Goal: Information Seeking & Learning: Learn about a topic

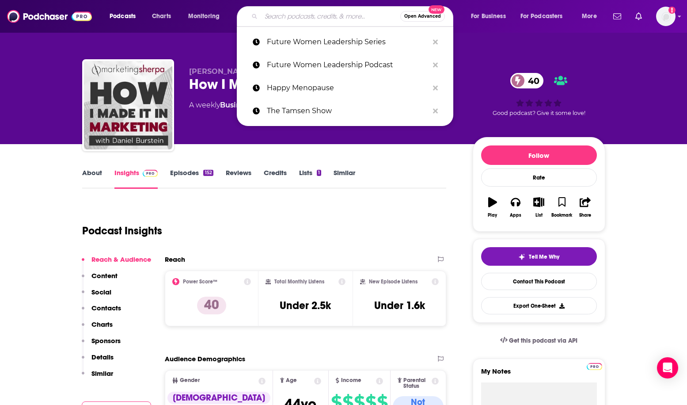
click at [296, 13] on input "Search podcasts, credits, & more..." at bounding box center [330, 16] width 139 height 14
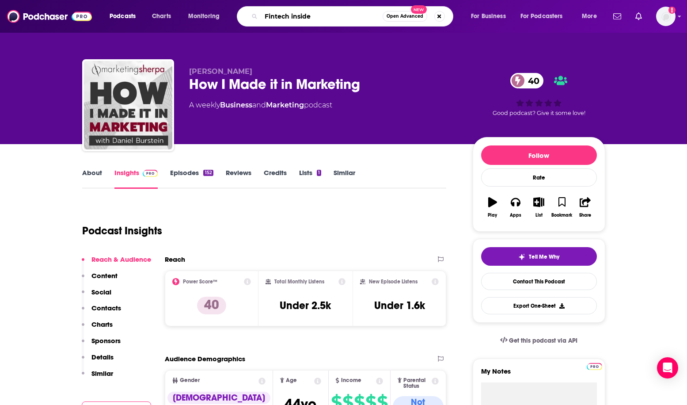
type input "Fintech insider"
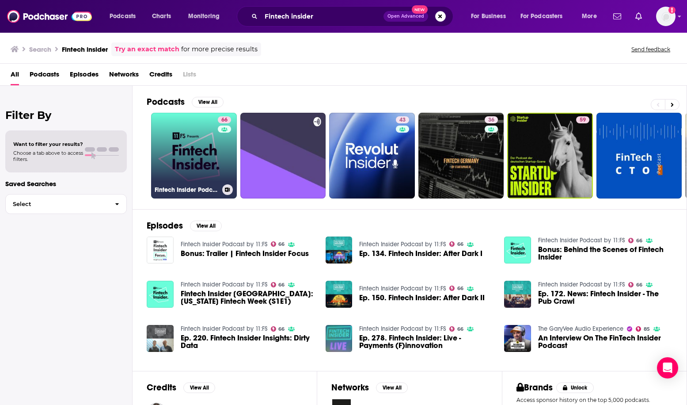
click at [188, 156] on link "66 Fintech Insider Podcast by 11:FS" at bounding box center [194, 156] width 86 height 86
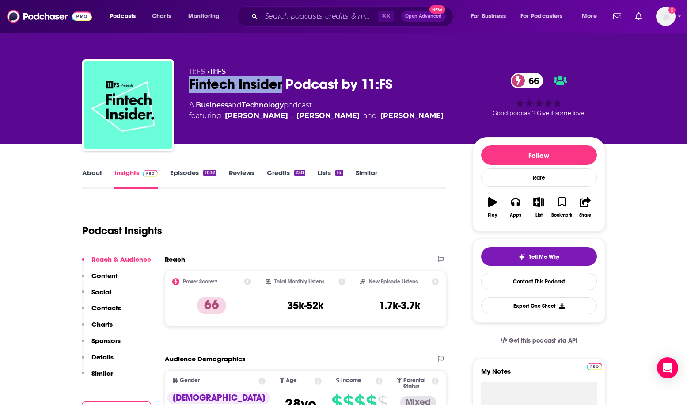
drag, startPoint x: 186, startPoint y: 85, endPoint x: 284, endPoint y: 86, distance: 98.1
click at [284, 86] on div "11:FS • 11:FS Fintech Insider Podcast by 11:FS 66 A Business and Technology pod…" at bounding box center [343, 106] width 523 height 95
copy h2 "Fintech Insider"
drag, startPoint x: 272, startPoint y: 302, endPoint x: 329, endPoint y: 301, distance: 57.0
click at [329, 301] on div "Total Monthly Listens 35k-52k" at bounding box center [305, 298] width 80 height 41
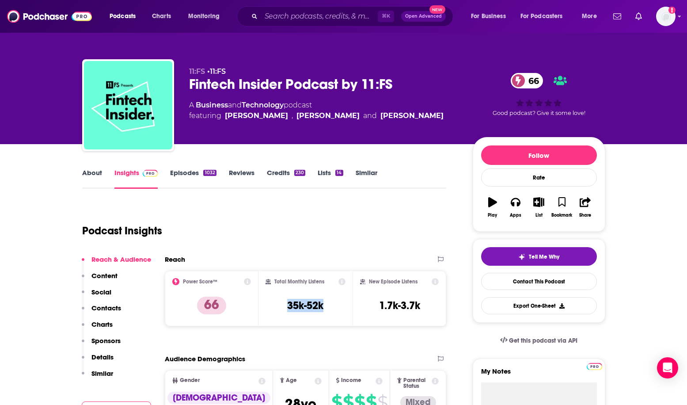
copy h3 "35k-52k"
click at [355, 216] on div "Podcast Insights" at bounding box center [260, 225] width 357 height 45
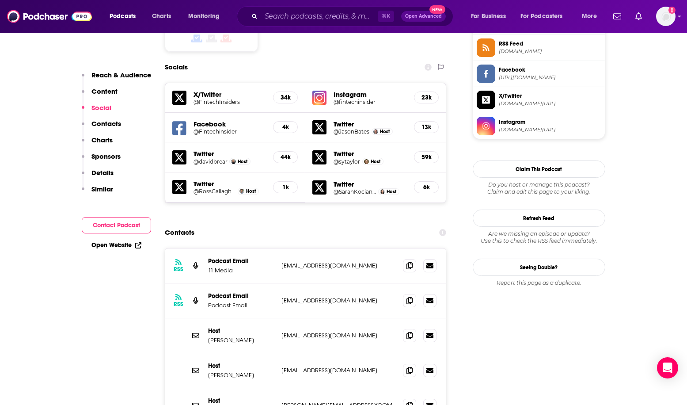
scroll to position [740, 0]
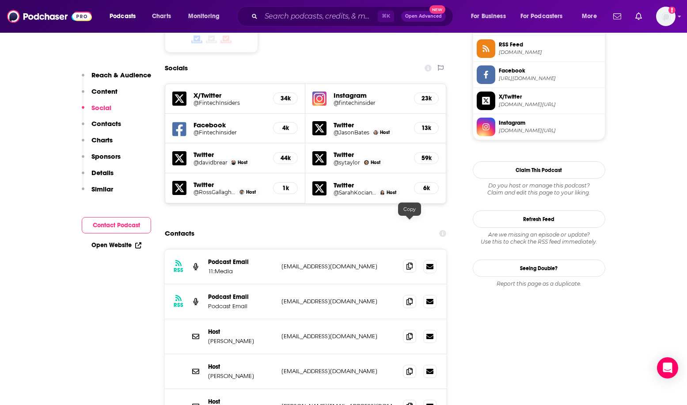
click at [411, 262] on icon at bounding box center [409, 265] width 6 height 7
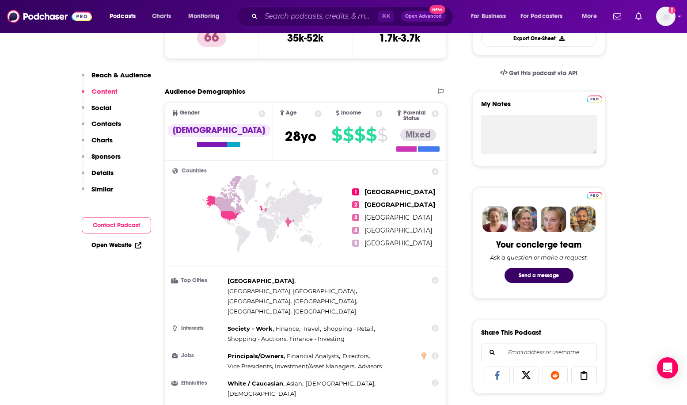
scroll to position [0, 0]
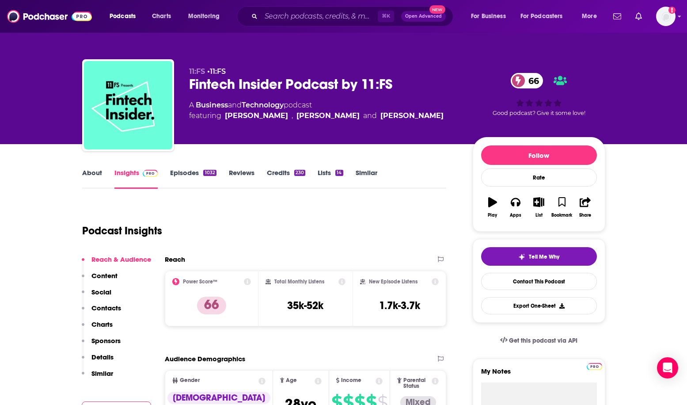
click at [102, 173] on div "About" at bounding box center [98, 178] width 32 height 20
click at [90, 172] on link "About" at bounding box center [92, 178] width 20 height 20
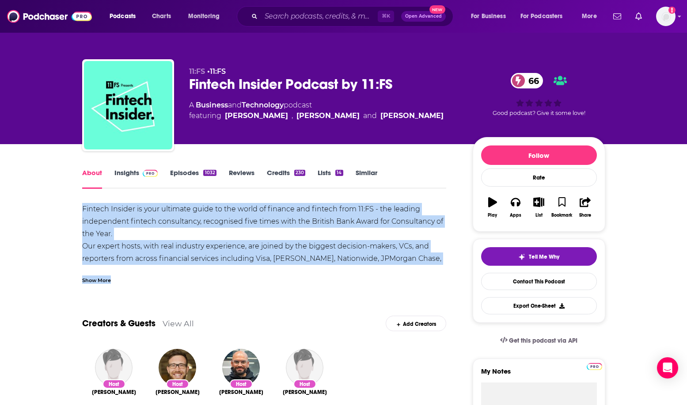
drag, startPoint x: 81, startPoint y: 205, endPoint x: 432, endPoint y: 284, distance: 360.0
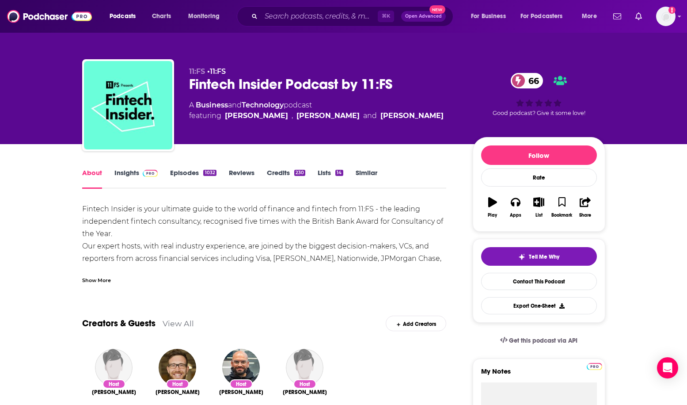
click at [374, 279] on div "Show More" at bounding box center [264, 276] width 364 height 15
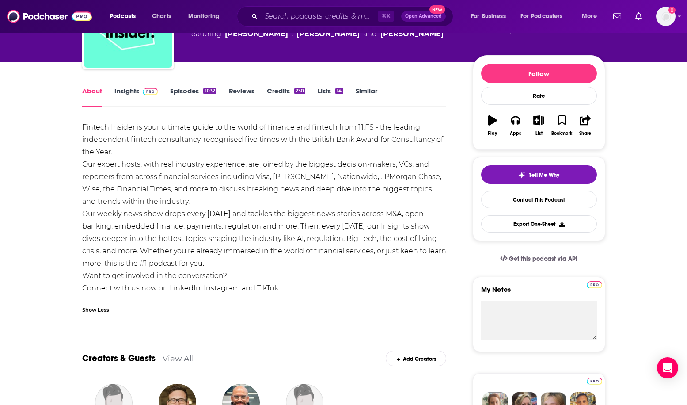
scroll to position [82, 0]
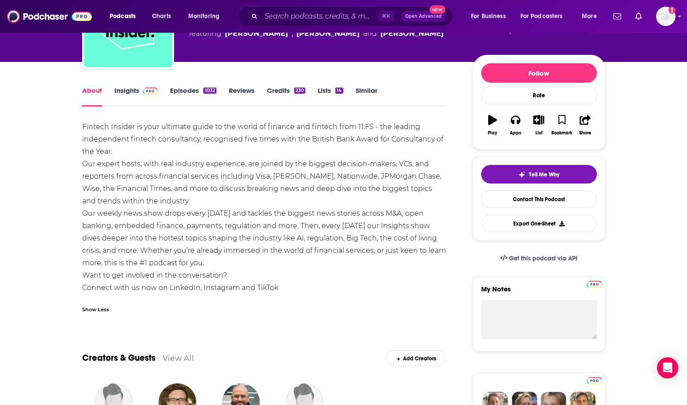
drag, startPoint x: 78, startPoint y: 125, endPoint x: 230, endPoint y: 266, distance: 207.3
copy div "Fintech Insider is your ultimate guide to the world of finance and fintech from…"
click at [328, 238] on div "Fintech Insider is your ultimate guide to the world of finance and fintech from…" at bounding box center [264, 207] width 364 height 173
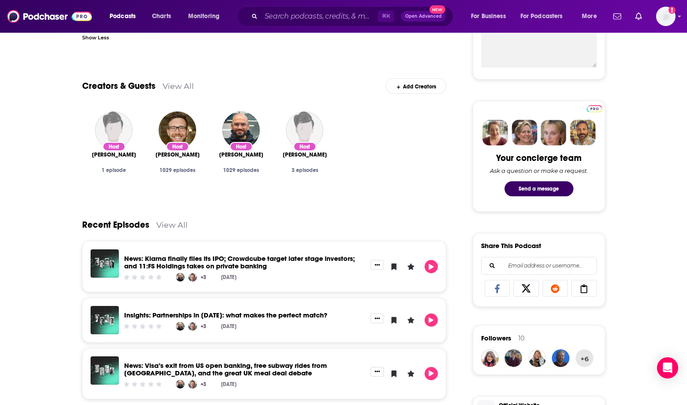
scroll to position [0, 0]
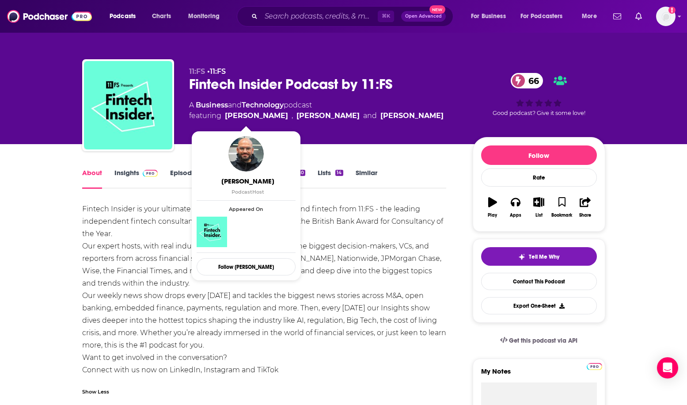
drag, startPoint x: 222, startPoint y: 118, endPoint x: 246, endPoint y: 117, distance: 23.9
click at [246, 117] on span "featuring David Brear , Jason Bates and Sarah Kocianski" at bounding box center [316, 115] width 254 height 11
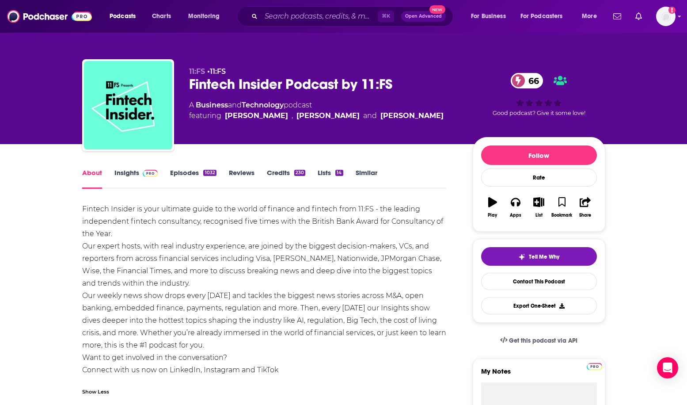
copy span "David"
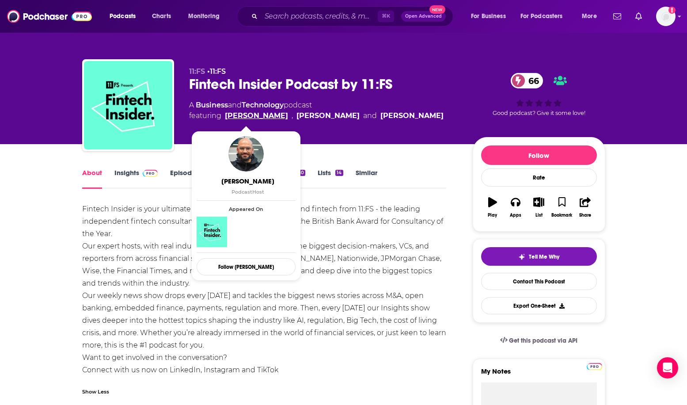
click at [255, 118] on link "David Brear" at bounding box center [256, 115] width 63 height 11
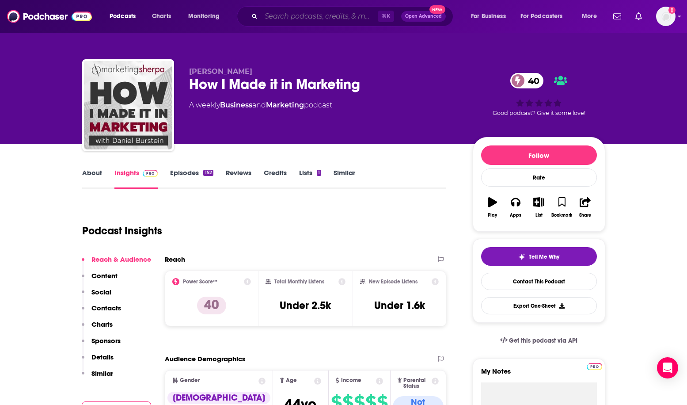
click at [346, 15] on input "Search podcasts, credits, & more..." at bounding box center [319, 16] width 117 height 14
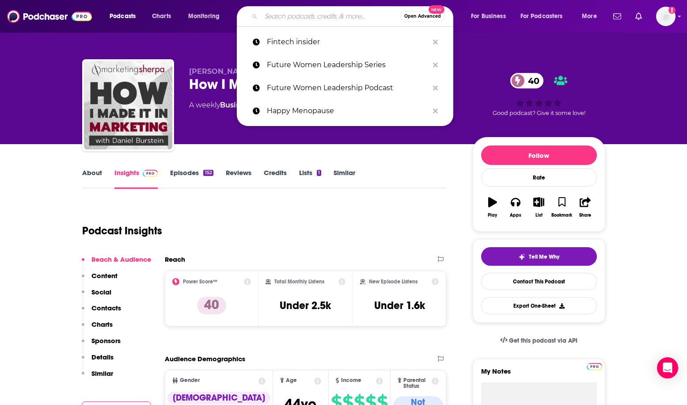
paste input "Breaking Banks"
type input "Breaking Banks"
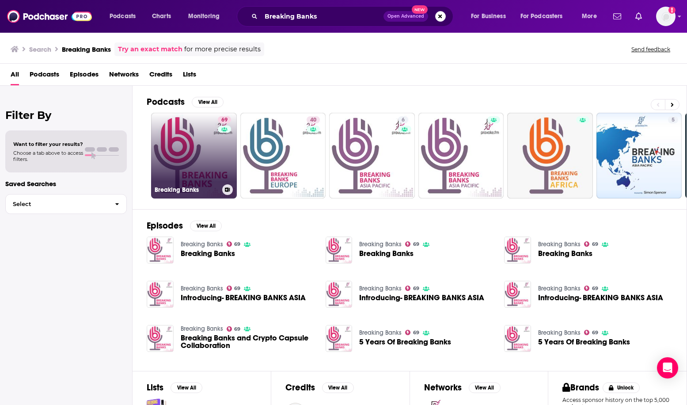
click at [186, 165] on link "69 Breaking Banks" at bounding box center [194, 156] width 86 height 86
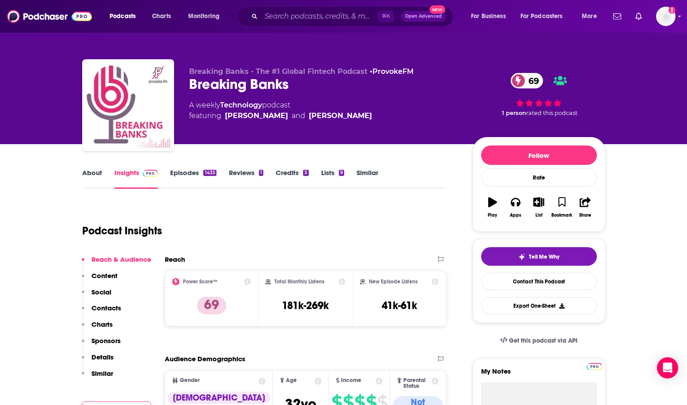
click at [91, 170] on link "About" at bounding box center [92, 178] width 20 height 20
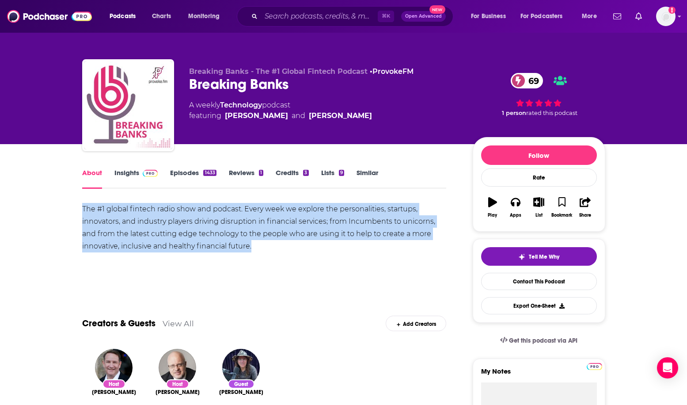
drag, startPoint x: 74, startPoint y: 197, endPoint x: 268, endPoint y: 258, distance: 203.0
copy div "The #1 global fintech radio show and podcast. Every week we explore the persona…"
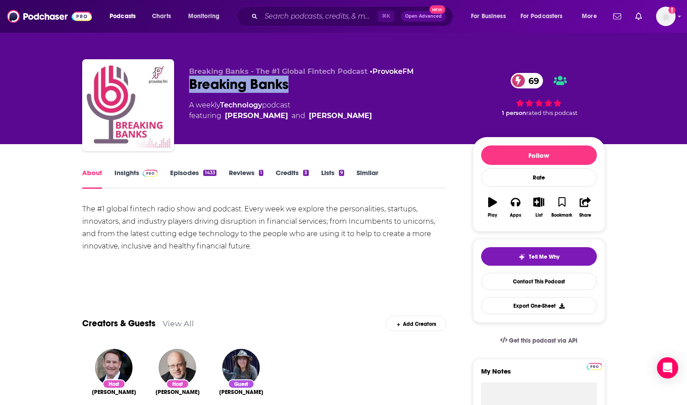
drag, startPoint x: 186, startPoint y: 85, endPoint x: 312, endPoint y: 89, distance: 126.0
click at [312, 89] on div "Breaking Banks - The #1 Global Fintech Podcast • ProvokeFM Breaking Banks 69 A …" at bounding box center [343, 106] width 523 height 95
copy h1 "Breaking Banks"
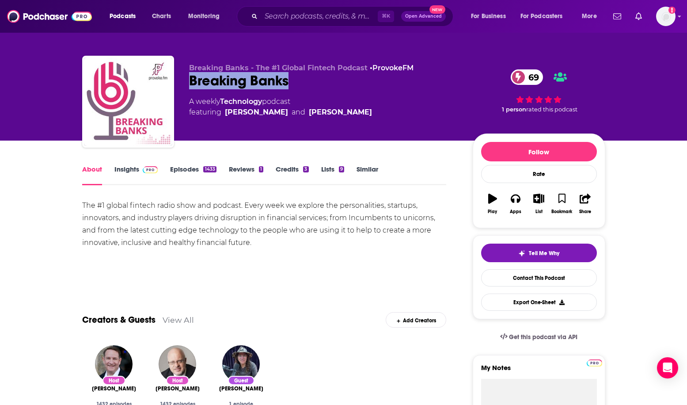
click at [137, 167] on link "Insights" at bounding box center [136, 175] width 44 height 20
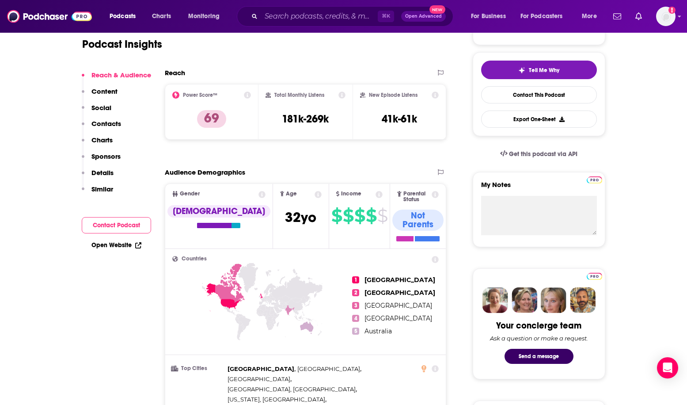
scroll to position [192, 0]
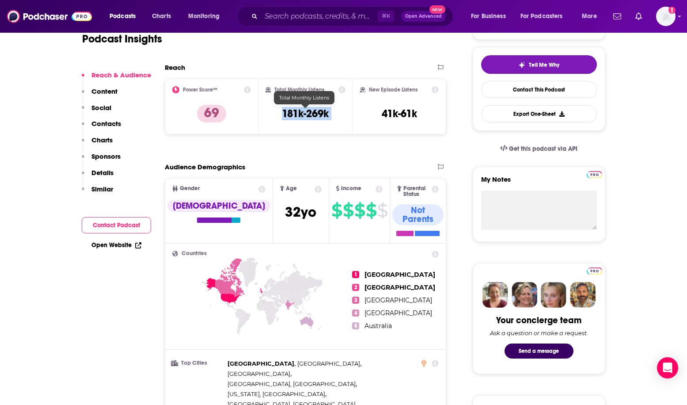
drag, startPoint x: 276, startPoint y: 116, endPoint x: 353, endPoint y: 115, distance: 77.8
click at [353, 115] on div "Power Score™ 69 Total Monthly Listens 181k-269k New Episode Listens 41k-61k" at bounding box center [306, 107] width 282 height 56
copy div "181k-269k"
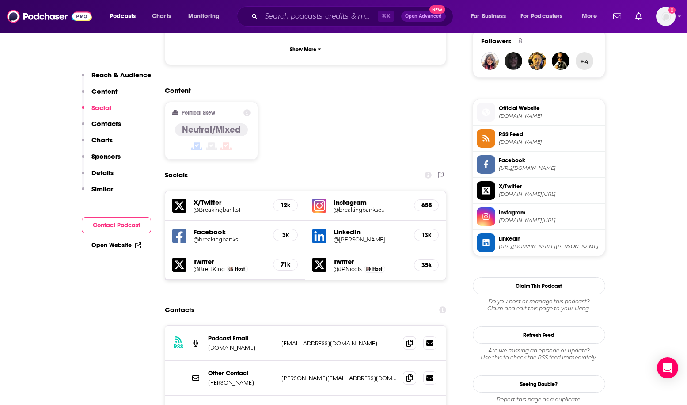
scroll to position [673, 0]
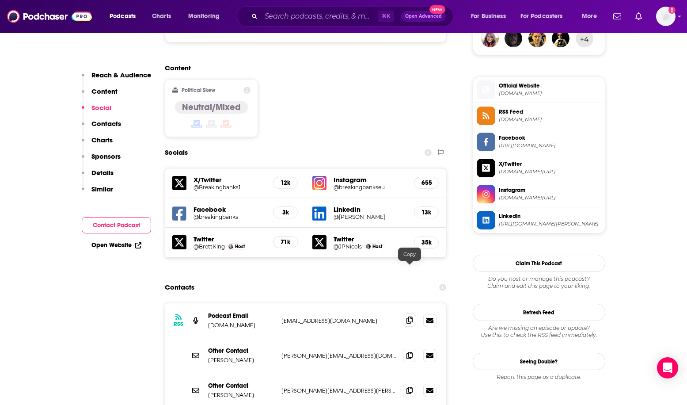
click at [410, 313] on span at bounding box center [409, 319] width 13 height 13
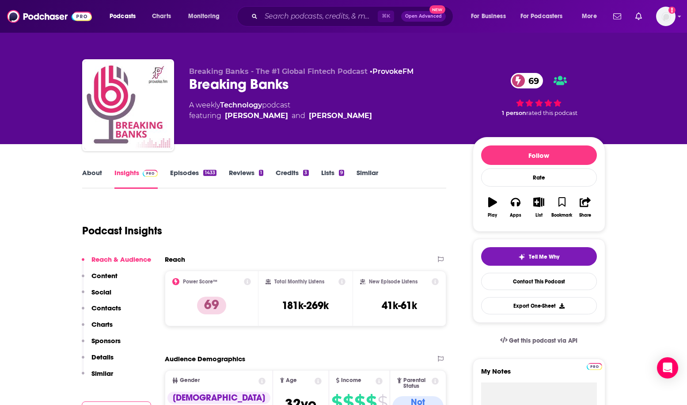
scroll to position [16, 0]
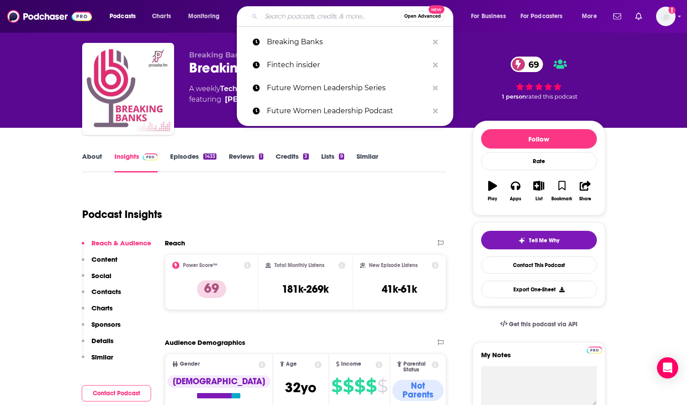
click at [300, 10] on input "Search podcasts, credits, & more..." at bounding box center [330, 16] width 139 height 14
paste input "Fintech Leaders"
type input "Fintech Leaders"
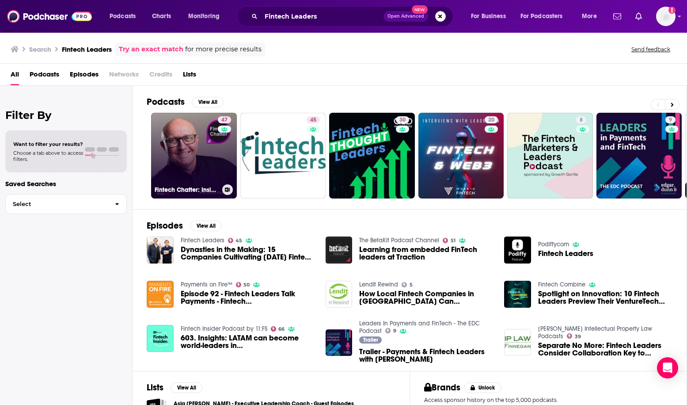
click at [182, 162] on link "47 Fintech Chatter: Insights From Fintech Leaders" at bounding box center [194, 156] width 86 height 86
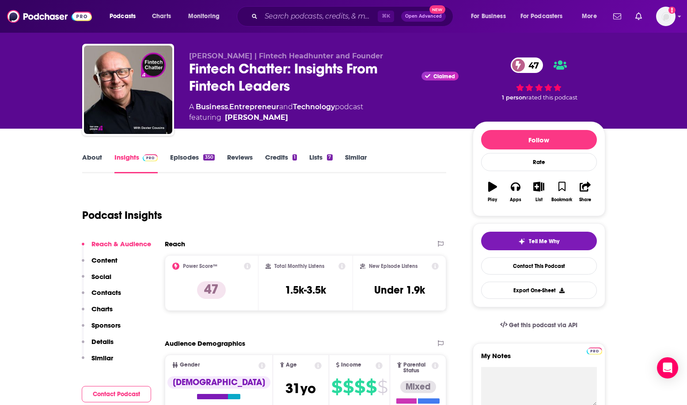
scroll to position [42, 0]
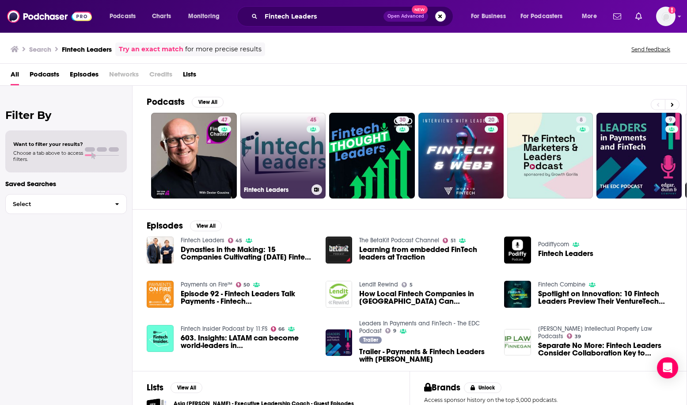
click at [271, 155] on link "45 Fintech Leaders" at bounding box center [283, 156] width 86 height 86
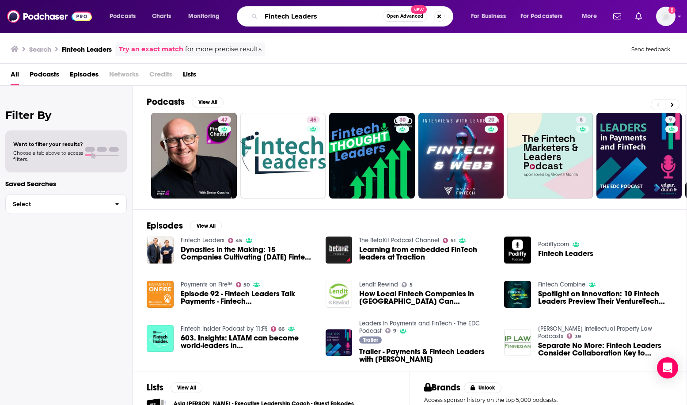
click at [320, 12] on input "Fintech Leaders" at bounding box center [321, 16] width 121 height 14
click at [325, 14] on input "Fintech Leaders" at bounding box center [321, 16] width 121 height 14
paste input "(Miguel Armaza)"
type input "Fintech Leaders ([PERSON_NAME])"
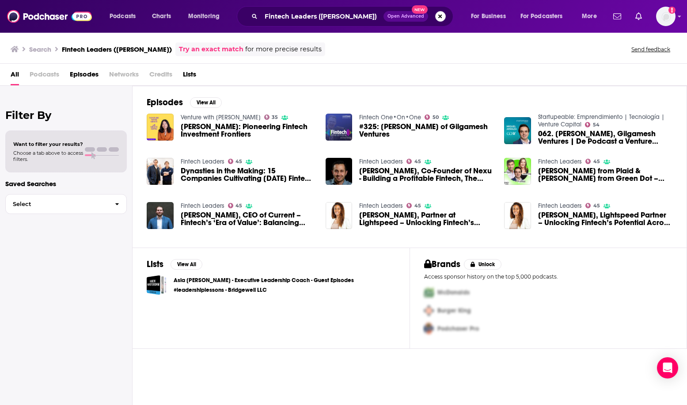
click at [443, 14] on button "Search podcasts, credits, & more..." at bounding box center [440, 16] width 11 height 11
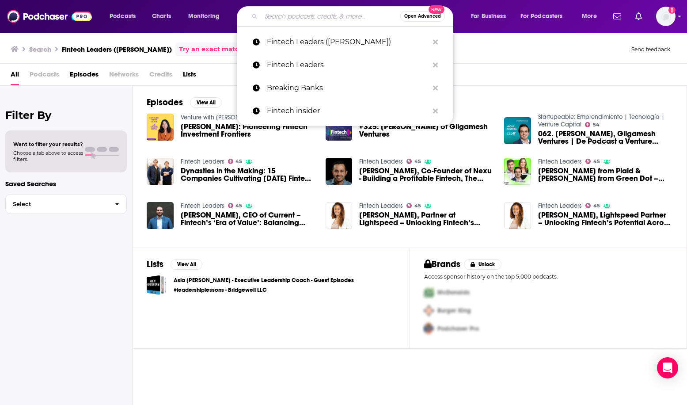
paste input "Around the Coin"
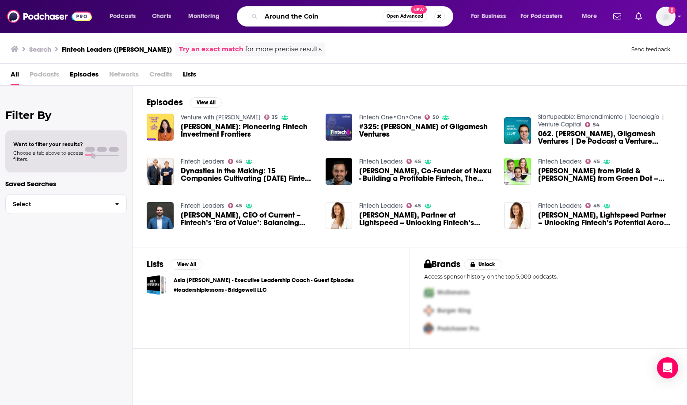
type input "Around the Coin"
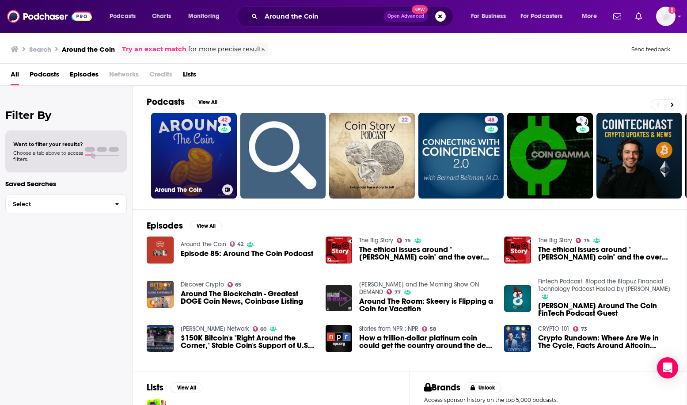
click at [183, 146] on link "42 Around The Coin" at bounding box center [194, 156] width 86 height 86
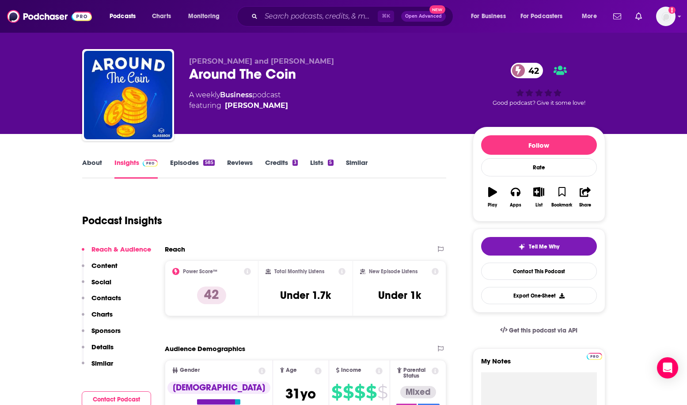
scroll to position [13, 0]
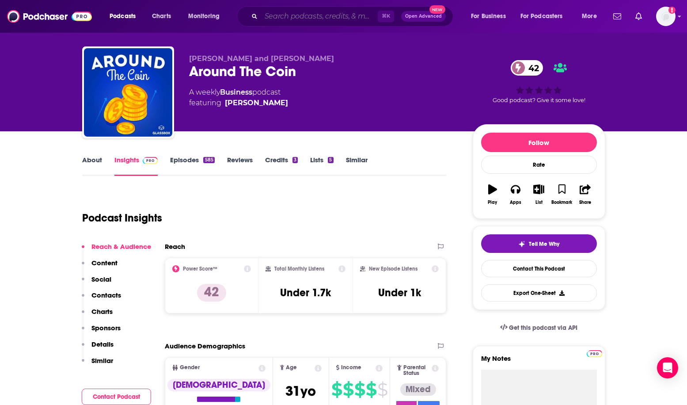
click at [267, 16] on input "Search podcasts, credits, & more..." at bounding box center [319, 16] width 117 height 14
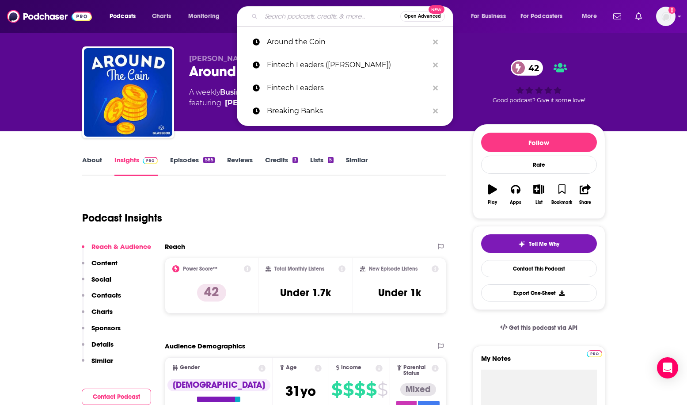
paste input "Fintech Leaders"
type input "Fintech Leaders"
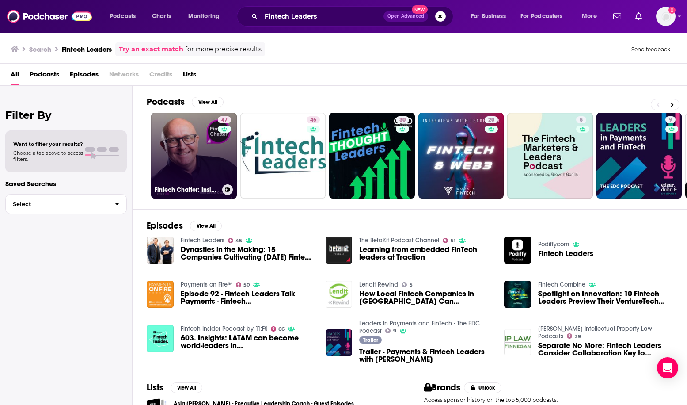
click at [171, 164] on link "47 Fintech Chatter: Insights From Fintech Leaders" at bounding box center [194, 156] width 86 height 86
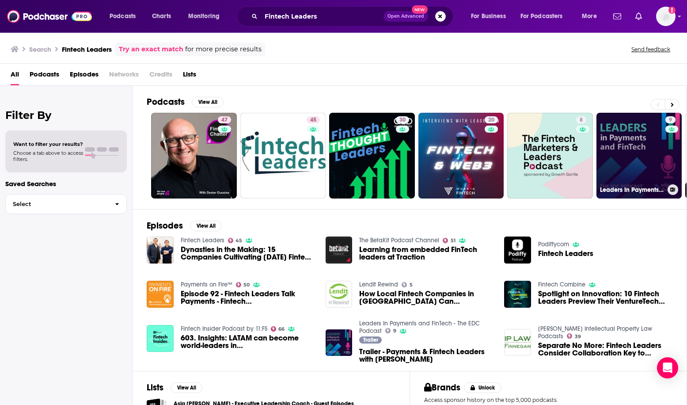
click at [641, 147] on link "9 Leaders In Payments and FinTech - The EDC Podcast" at bounding box center [639, 156] width 86 height 86
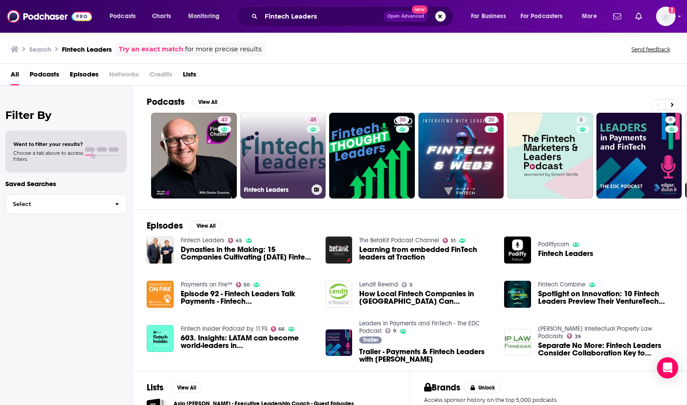
click at [272, 137] on link "45 Fintech Leaders" at bounding box center [283, 156] width 86 height 86
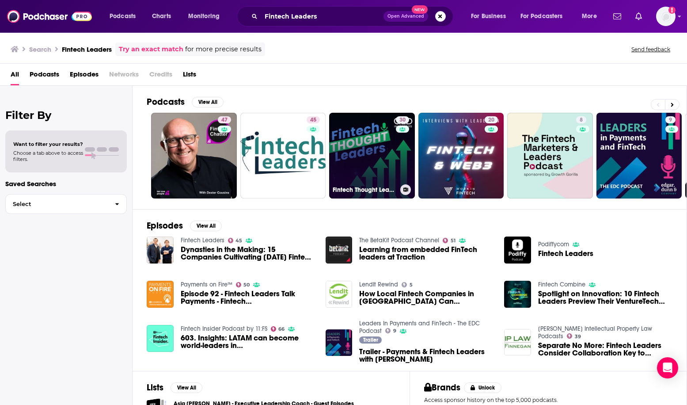
click at [362, 160] on link "30 Fintech Thought Leaders" at bounding box center [372, 156] width 86 height 86
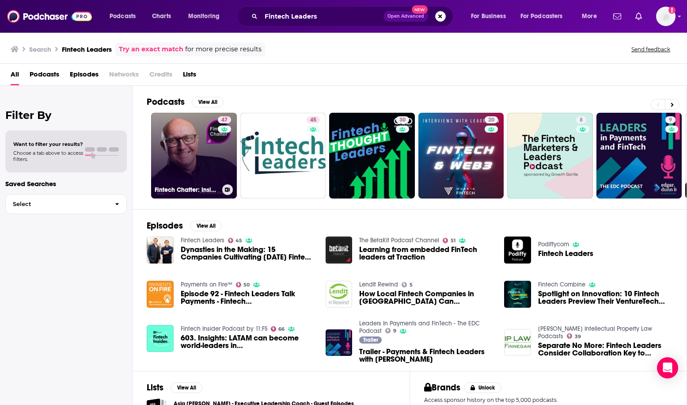
click at [189, 134] on link "47 Fintech Chatter: Insights From Fintech Leaders" at bounding box center [194, 156] width 86 height 86
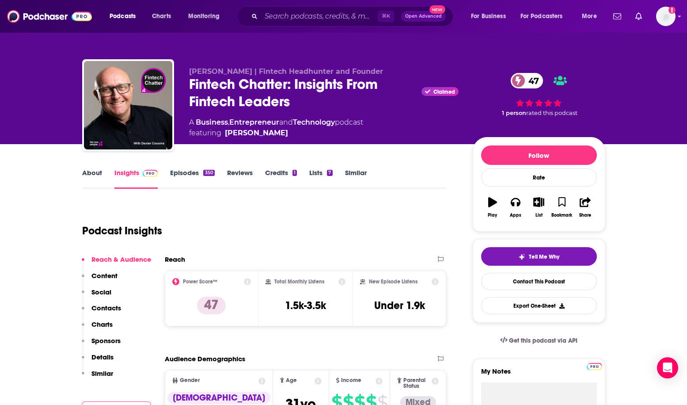
click at [93, 181] on link "About" at bounding box center [92, 178] width 20 height 20
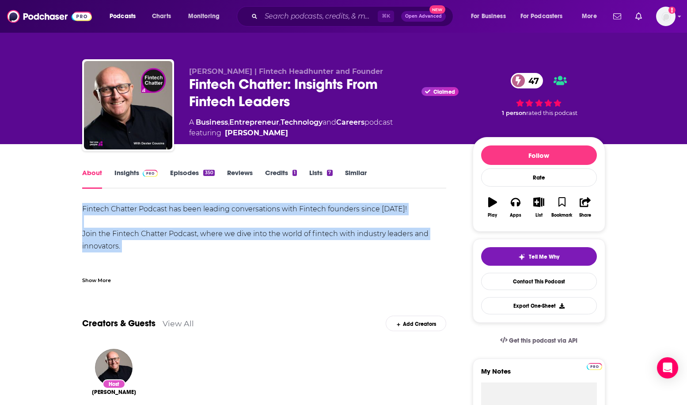
drag, startPoint x: 83, startPoint y: 207, endPoint x: 191, endPoint y: 264, distance: 122.3
click at [191, 264] on div "Fintech Chatter Podcast has been leading conversations with Fintech founders si…" at bounding box center [264, 345] width 364 height 284
copy div "Fintech Chatter Podcast has been leading conversations with Fintech founders si…"
click at [128, 178] on link "Insights" at bounding box center [136, 178] width 44 height 20
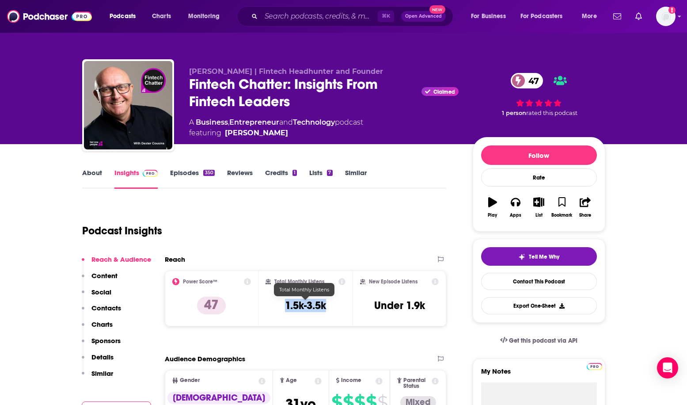
drag, startPoint x: 280, startPoint y: 308, endPoint x: 332, endPoint y: 310, distance: 52.2
click at [332, 310] on div "Total Monthly Listens 1.5k-3.5k" at bounding box center [305, 298] width 80 height 41
copy h3 "1.5k-3.5k"
click at [369, 234] on div "Podcast Insights" at bounding box center [260, 225] width 357 height 45
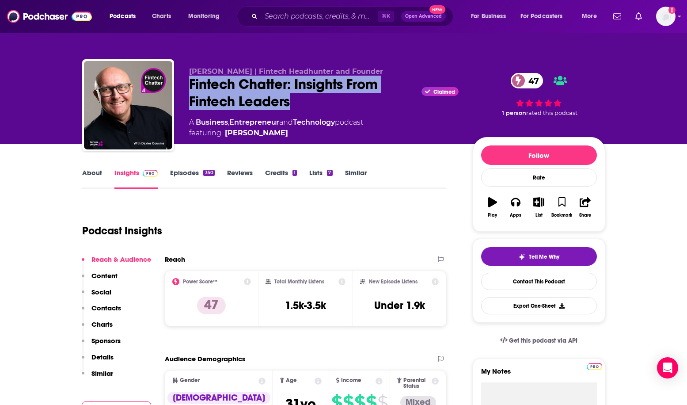
drag, startPoint x: 190, startPoint y: 78, endPoint x: 323, endPoint y: 97, distance: 134.8
click at [323, 97] on div "Fintech Chatter: Insights From Fintech Leaders Claimed 47" at bounding box center [323, 93] width 269 height 34
copy h2 "Fintech Chatter: Insights From Fintech Leaders"
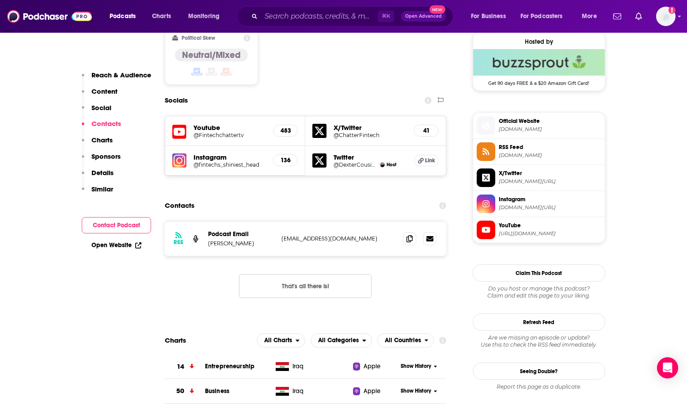
scroll to position [721, 0]
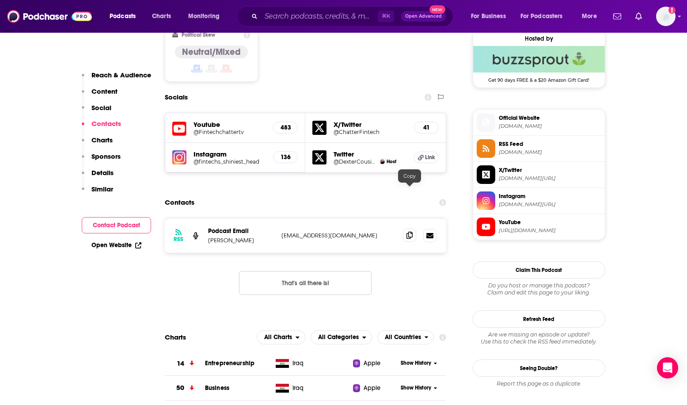
click at [409, 231] on icon at bounding box center [409, 234] width 6 height 7
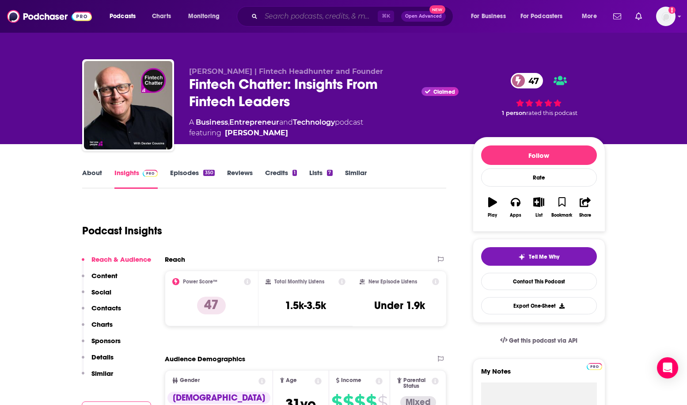
click at [322, 16] on input "Search podcasts, credits, & more..." at bounding box center [319, 16] width 117 height 14
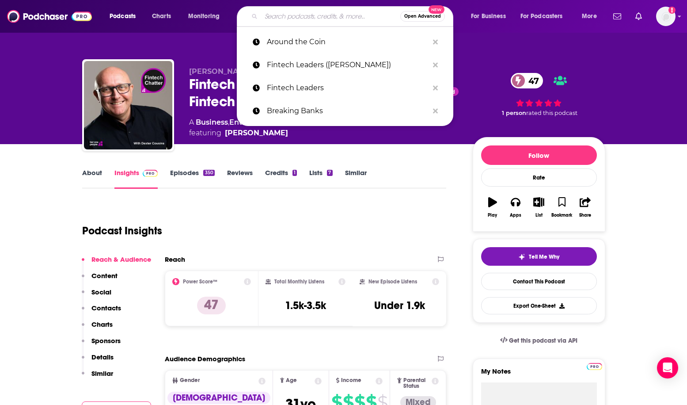
paste input "Around the Coin"
type input "Around the Coin"
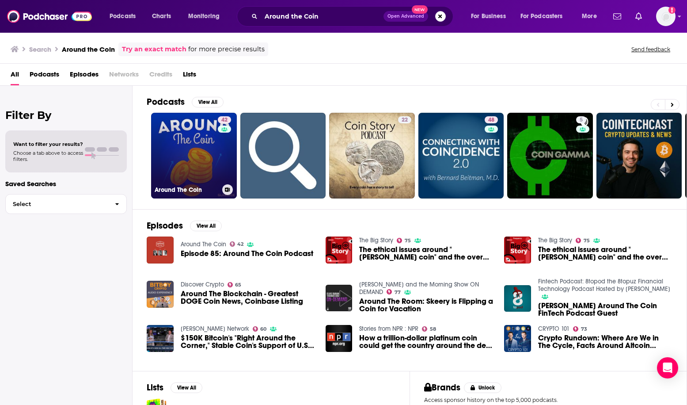
click at [201, 139] on link "42 Around The Coin" at bounding box center [194, 156] width 86 height 86
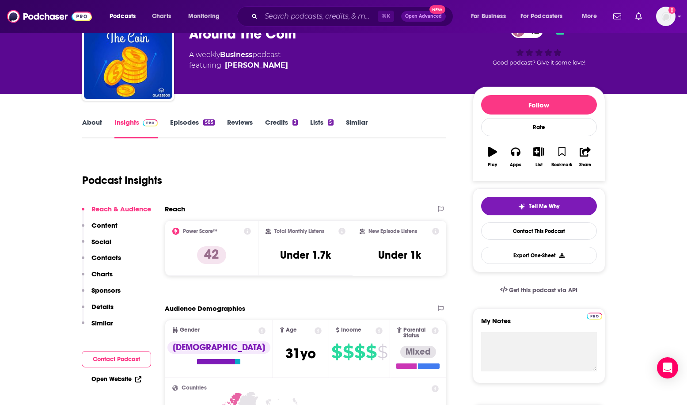
scroll to position [51, 0]
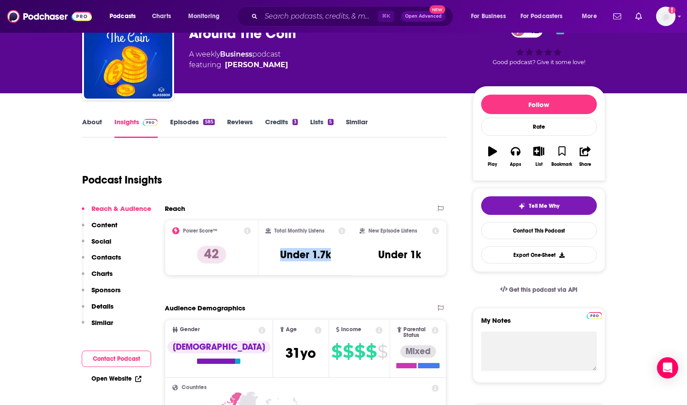
drag, startPoint x: 273, startPoint y: 251, endPoint x: 349, endPoint y: 261, distance: 76.2
click at [349, 261] on div "Total Monthly Listens Under 1.7k" at bounding box center [305, 248] width 94 height 56
copy h3 "Under 1.7k"
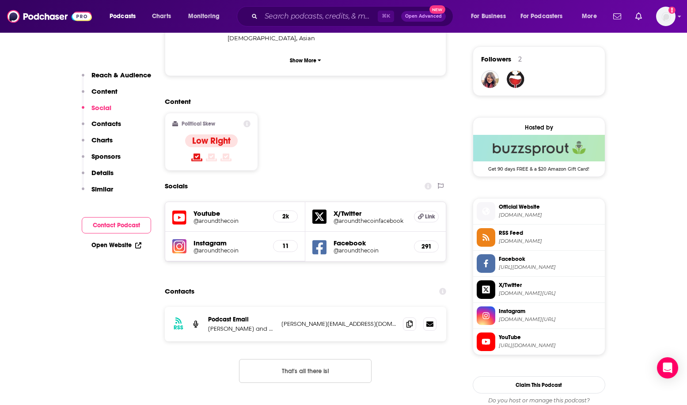
scroll to position [637, 0]
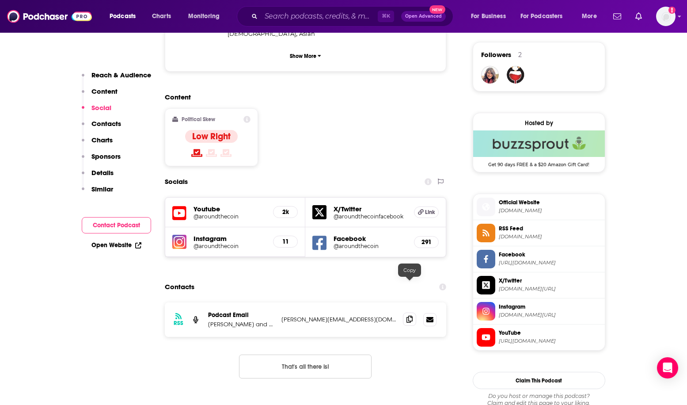
click at [413, 312] on span at bounding box center [409, 318] width 13 height 13
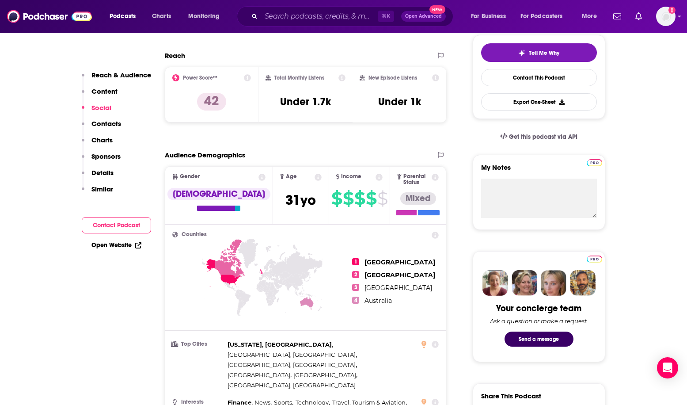
scroll to position [19, 0]
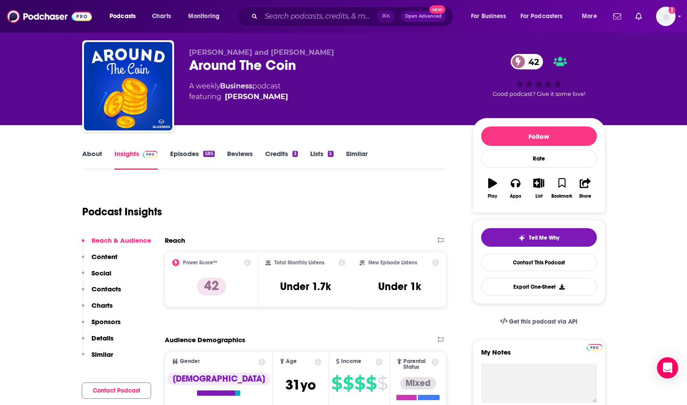
click at [97, 156] on link "About" at bounding box center [92, 159] width 20 height 20
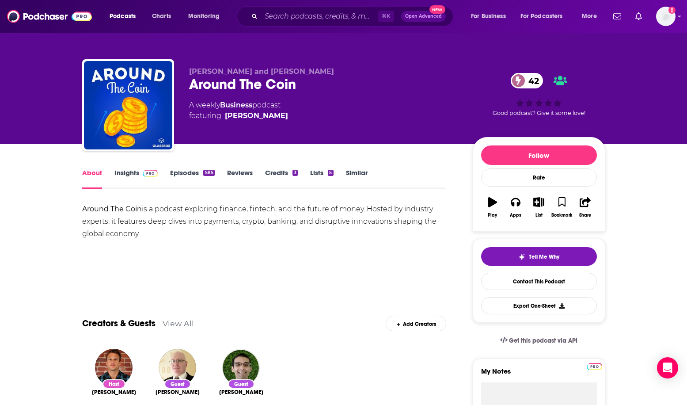
drag, startPoint x: 76, startPoint y: 210, endPoint x: 170, endPoint y: 245, distance: 100.5
copy div "Around The Coin is a podcast exploring finance, fintech, and the future of mone…"
click at [332, 14] on input "Search podcasts, credits, & more..." at bounding box center [319, 16] width 117 height 14
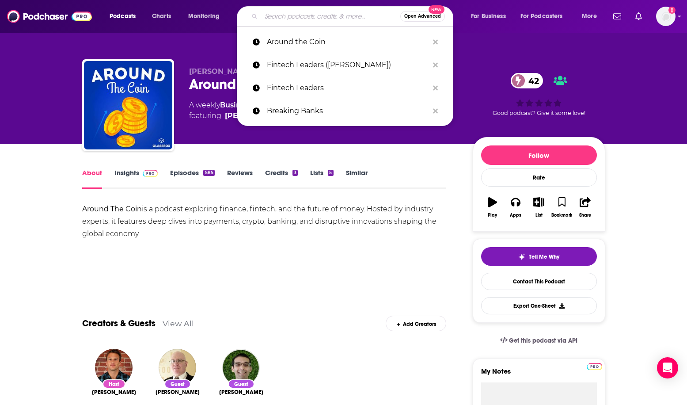
paste input ". Work in [GEOGRAPHIC_DATA]"
type input ". Work in [GEOGRAPHIC_DATA]"
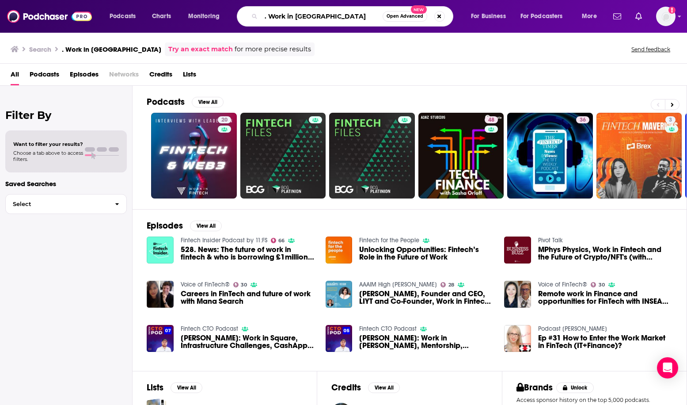
click at [270, 19] on input ". Work in [GEOGRAPHIC_DATA]" at bounding box center [321, 16] width 121 height 14
type input "Work in [GEOGRAPHIC_DATA]"
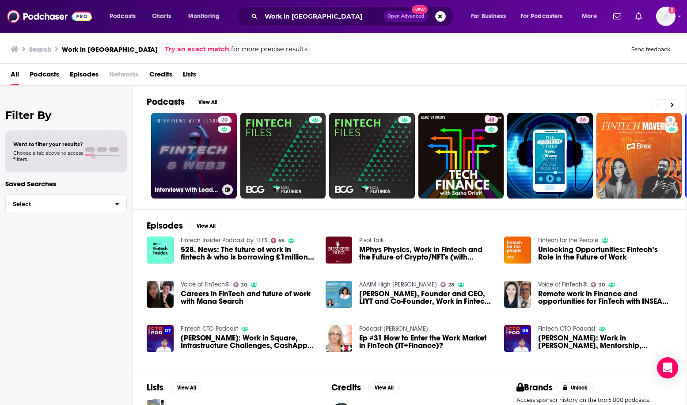
click at [186, 144] on link "20 Interviews with Leaders in Fintech & Web3" at bounding box center [194, 156] width 86 height 86
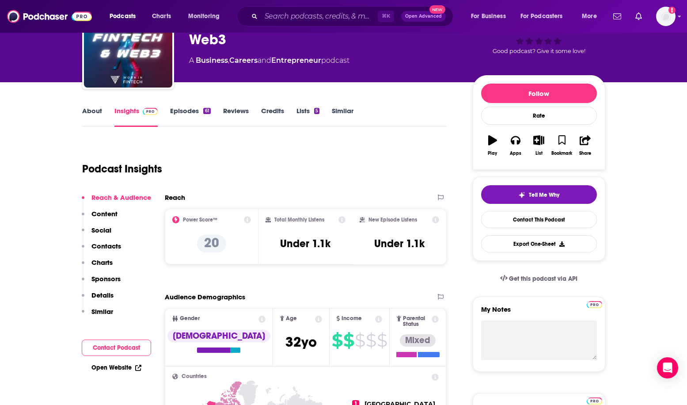
scroll to position [58, 0]
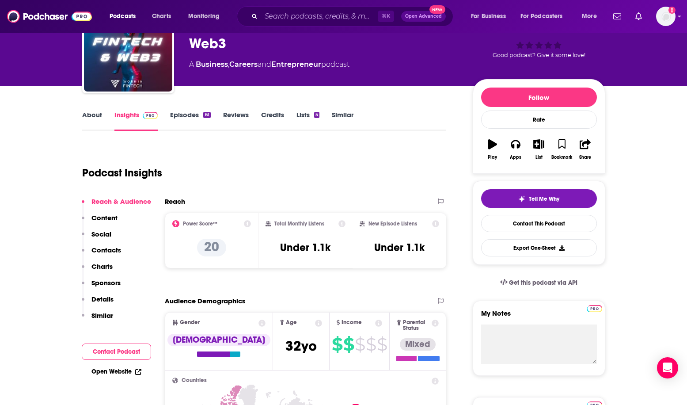
click at [94, 114] on link "About" at bounding box center [92, 120] width 20 height 20
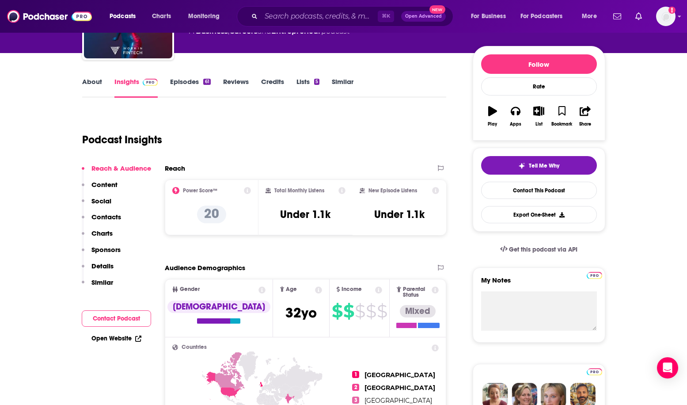
scroll to position [98, 0]
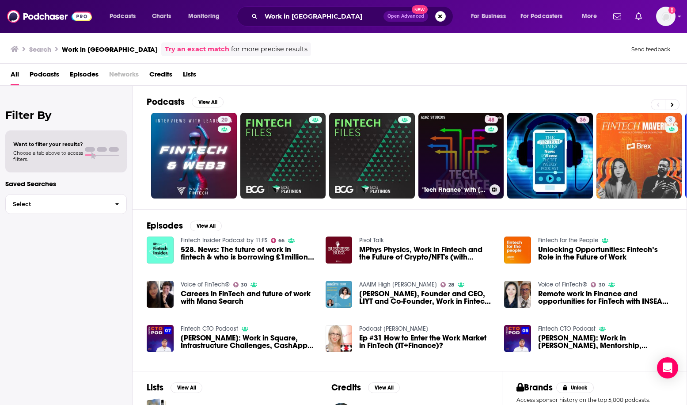
click at [466, 131] on link "48 "Tech Finance" with [PERSON_NAME]: B2B Fintech | AI | Finance Tech" at bounding box center [461, 156] width 86 height 86
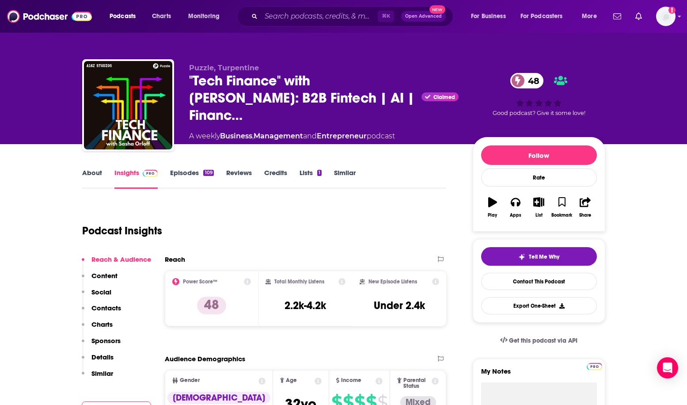
click at [91, 174] on link "About" at bounding box center [92, 178] width 20 height 20
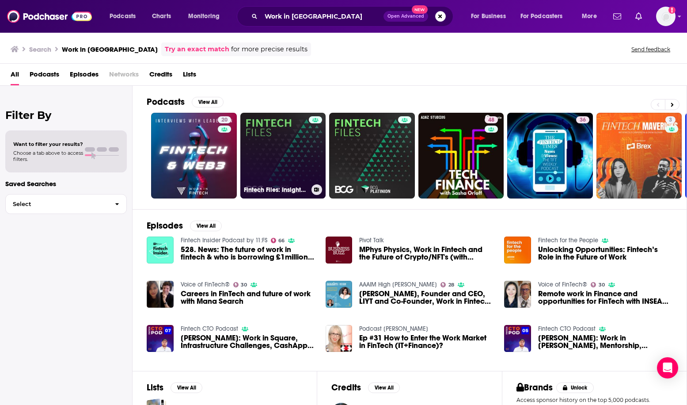
click at [261, 137] on link "Fintech Files: Insights on TECH by BCG Platinion" at bounding box center [283, 156] width 86 height 86
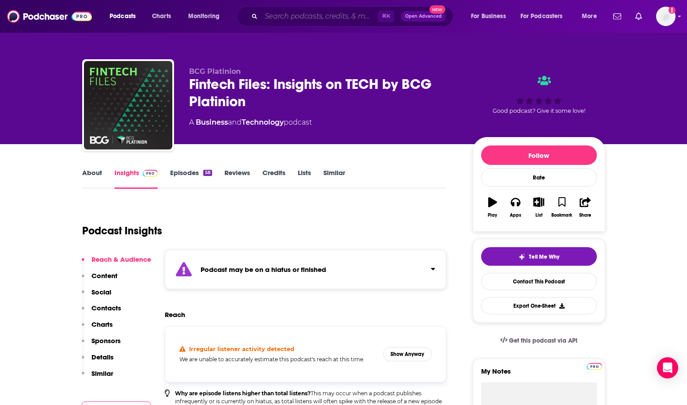
click at [333, 15] on input "Search podcasts, credits, & more..." at bounding box center [319, 16] width 117 height 14
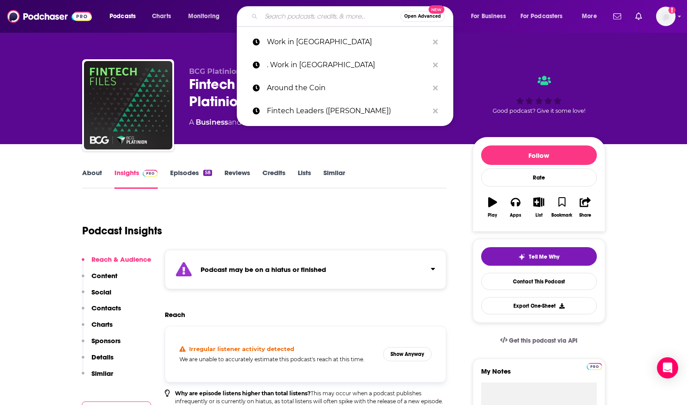
paste input "The Money Movement"
type input "The Money Movement"
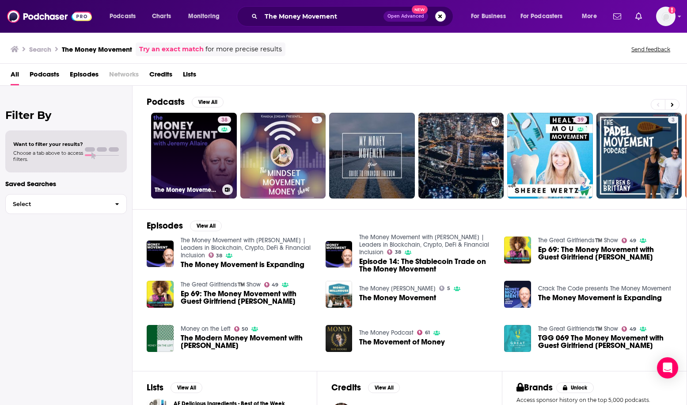
click at [185, 139] on link "38 The Money Movement with [PERSON_NAME] | Leaders in Blockchain, Crypto, DeFi …" at bounding box center [194, 156] width 86 height 86
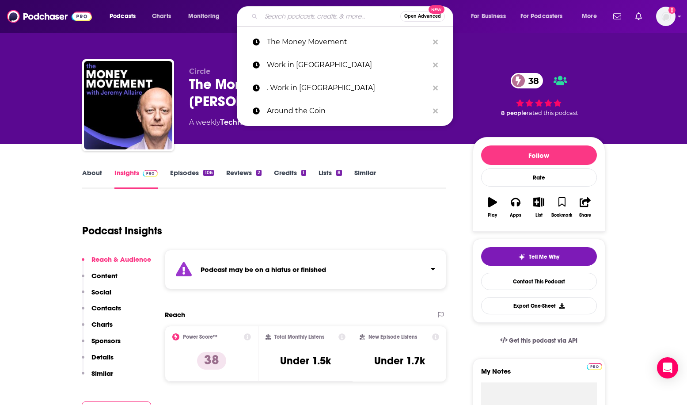
click at [290, 16] on input "Search podcasts, credits, & more..." at bounding box center [330, 16] width 139 height 14
paste input "Banking Transformed"
type input "Banking Transformed"
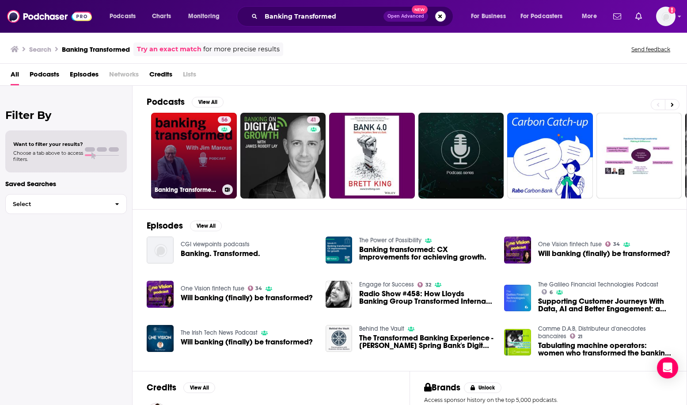
click at [193, 144] on link "56 Banking Transformed with [PERSON_NAME]" at bounding box center [194, 156] width 86 height 86
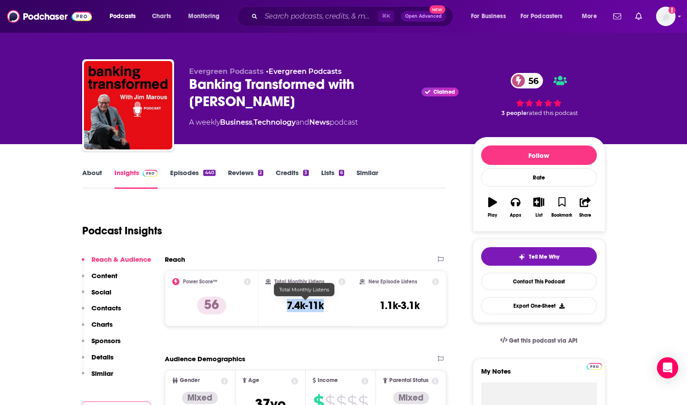
drag, startPoint x: 275, startPoint y: 307, endPoint x: 328, endPoint y: 307, distance: 53.0
click at [328, 307] on div "Total Monthly Listens 7.4k-11k" at bounding box center [305, 298] width 80 height 41
copy h3 "7.4k-11k"
click at [303, 235] on div "Podcast Insights" at bounding box center [260, 225] width 357 height 45
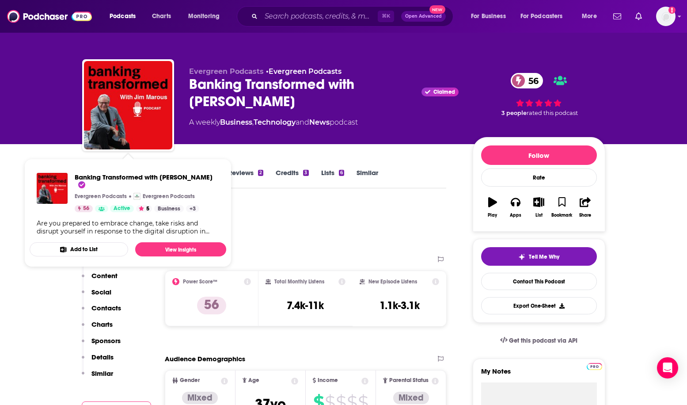
click at [320, 214] on div "Podcast Insights" at bounding box center [260, 225] width 357 height 45
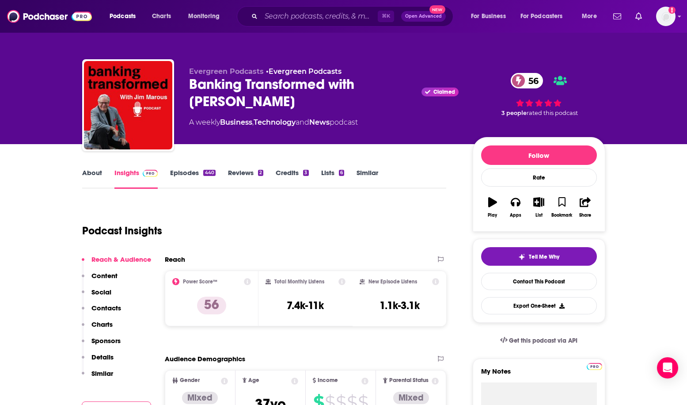
click at [92, 169] on link "About" at bounding box center [92, 178] width 20 height 20
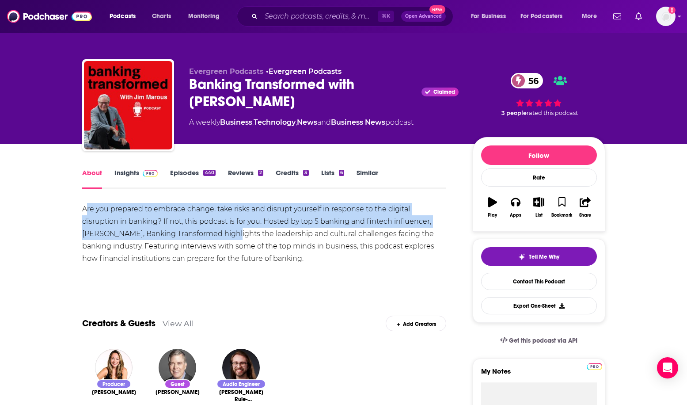
drag, startPoint x: 86, startPoint y: 206, endPoint x: 188, endPoint y: 237, distance: 106.8
click at [189, 237] on div "Are you prepared to embrace change, take risks and disrupt yourself in response…" at bounding box center [264, 234] width 364 height 62
click at [106, 212] on div "Are you prepared to embrace change, take risks and disrupt yourself in response…" at bounding box center [264, 234] width 364 height 62
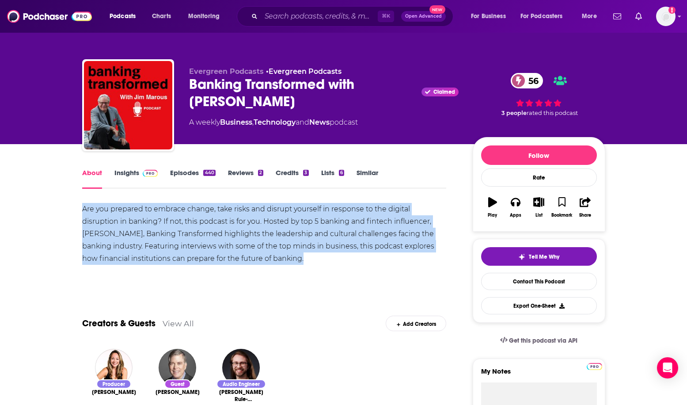
drag, startPoint x: 76, startPoint y: 201, endPoint x: 301, endPoint y: 274, distance: 237.2
copy div "Are you prepared to embrace change, take risks and disrupt yourself in response…"
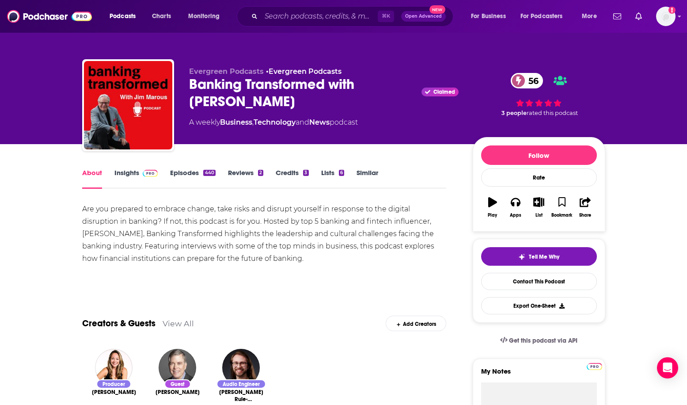
click at [333, 98] on div "Banking Transformed with [PERSON_NAME] Claimed 56" at bounding box center [323, 93] width 269 height 34
drag, startPoint x: 361, startPoint y: 82, endPoint x: 382, endPoint y: 90, distance: 22.5
click at [382, 90] on div "Banking Transformed with [PERSON_NAME] Claimed 56" at bounding box center [323, 93] width 269 height 34
copy h1 "[PERSON_NAME]"
click at [210, 102] on div "Banking Transformed with [PERSON_NAME] Claimed 56" at bounding box center [323, 93] width 269 height 34
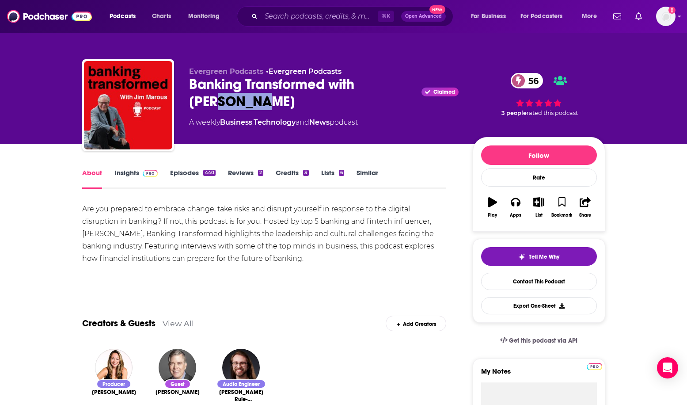
click at [210, 102] on div "Banking Transformed with [PERSON_NAME] Claimed 56" at bounding box center [323, 93] width 269 height 34
copy h1 "[PERSON_NAME]"
click at [144, 173] on img at bounding box center [150, 173] width 15 height 7
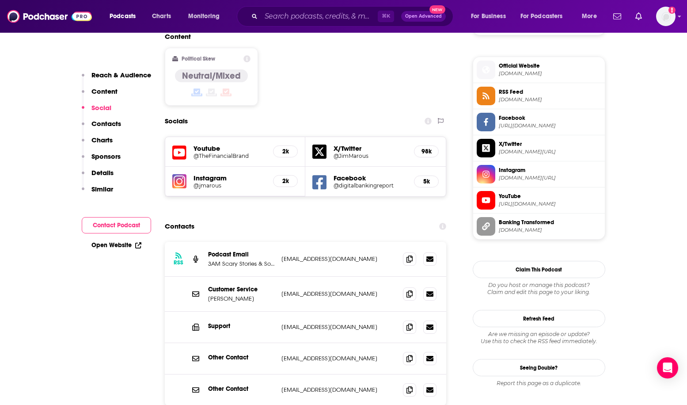
scroll to position [707, 0]
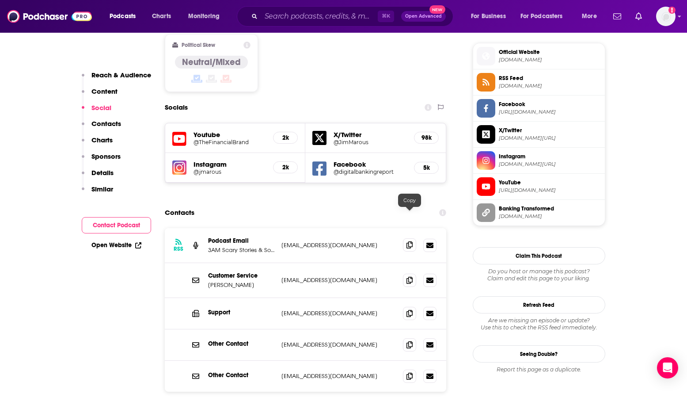
click at [408, 241] on icon at bounding box center [409, 244] width 6 height 7
click at [291, 8] on div "⌘ K Open Advanced New" at bounding box center [345, 16] width 216 height 20
click at [292, 12] on input "Search podcasts, credits, & more..." at bounding box center [319, 16] width 117 height 14
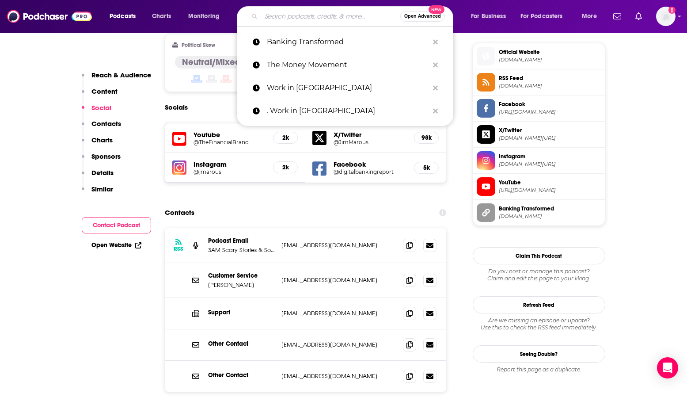
paste input "Digital Banking Podcast"
type input "Digital Banking Podcast"
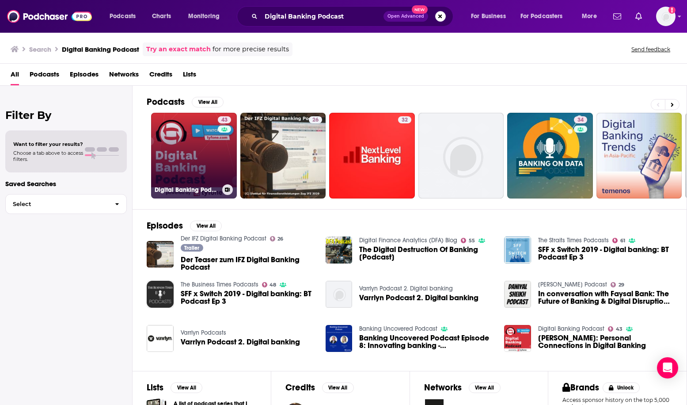
click at [195, 170] on link "43 Digital Banking Podcast" at bounding box center [194, 156] width 86 height 86
click at [191, 152] on link "43 Digital Banking Podcast" at bounding box center [194, 156] width 86 height 86
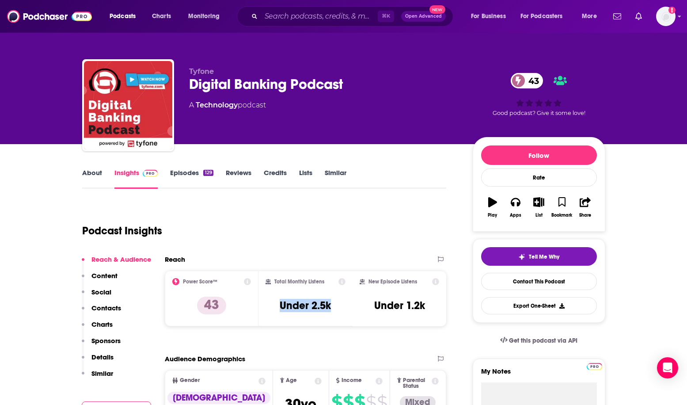
drag, startPoint x: 269, startPoint y: 305, endPoint x: 338, endPoint y: 307, distance: 69.0
click at [338, 307] on div "Total Monthly Listens Under 2.5k" at bounding box center [305, 298] width 80 height 41
copy h3 "Under 2.5k"
click at [83, 174] on link "About" at bounding box center [92, 178] width 20 height 20
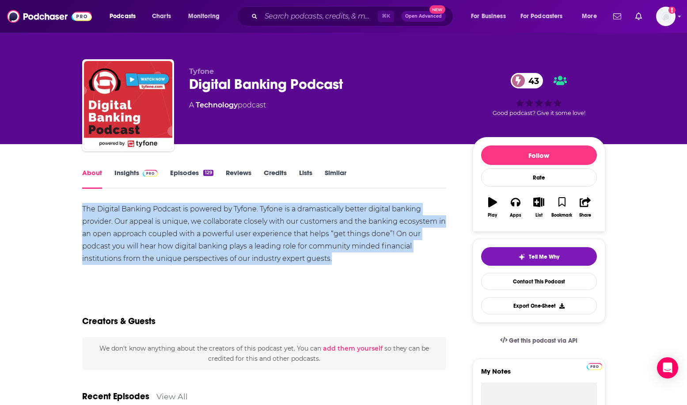
drag, startPoint x: 75, startPoint y: 206, endPoint x: 358, endPoint y: 261, distance: 288.9
copy div "The Digital Banking Podcast is powered by Tyfone. Tyfone is a dramastically bet…"
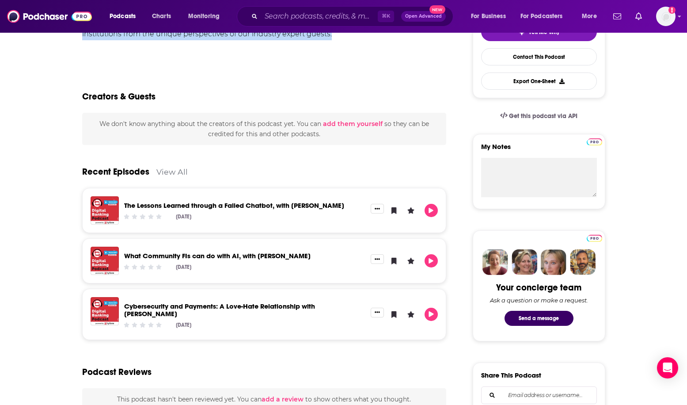
scroll to position [120, 0]
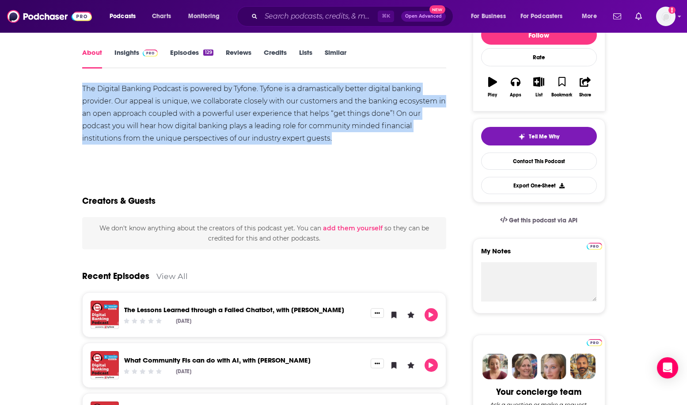
click at [133, 60] on link "Insights" at bounding box center [136, 58] width 44 height 20
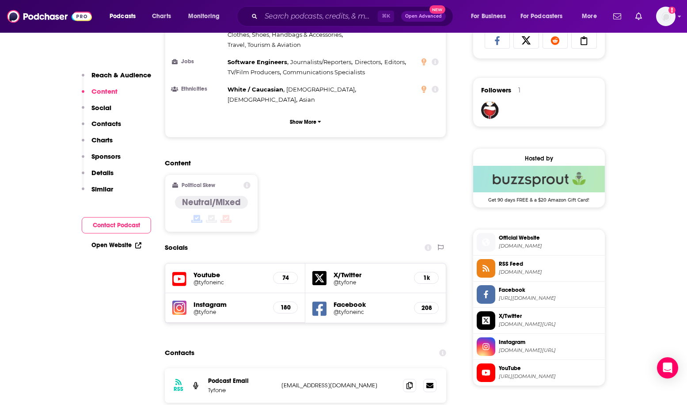
scroll to position [611, 0]
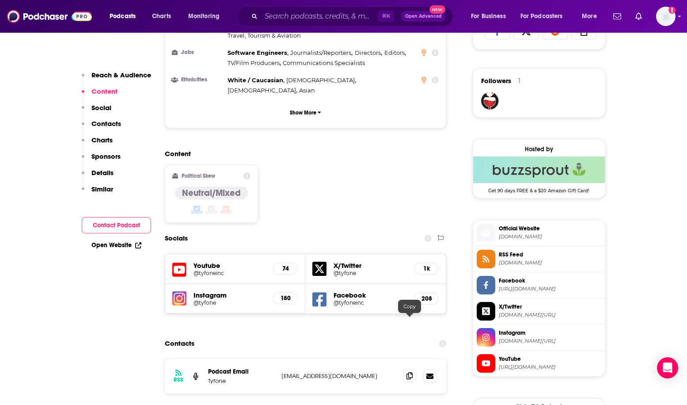
click at [406, 369] on span at bounding box center [409, 375] width 13 height 13
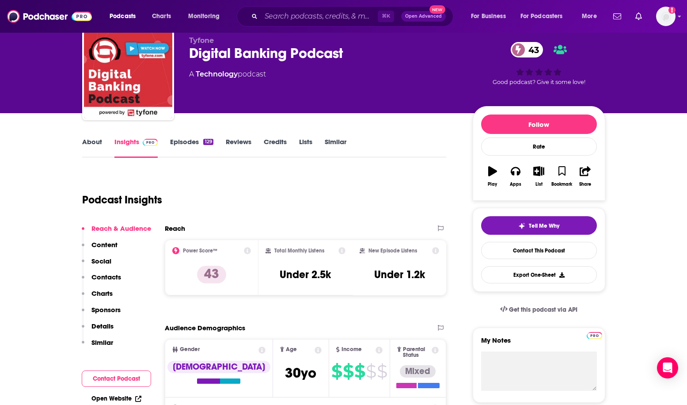
scroll to position [37, 0]
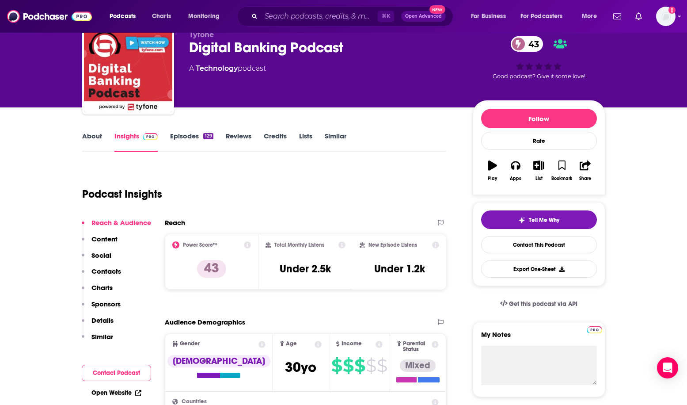
click at [90, 142] on link "About" at bounding box center [92, 142] width 20 height 20
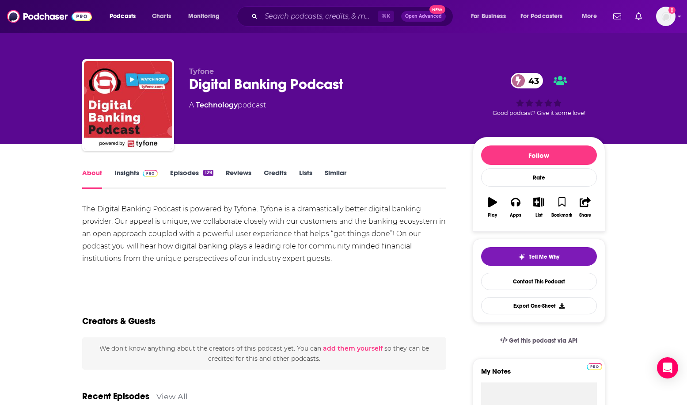
click at [265, 209] on div "The Digital Banking Podcast is powered by Tyfone. Tyfone is a dramastically bet…" at bounding box center [264, 234] width 364 height 62
click at [320, 15] on input "Search podcasts, credits, & more..." at bounding box center [319, 16] width 117 height 14
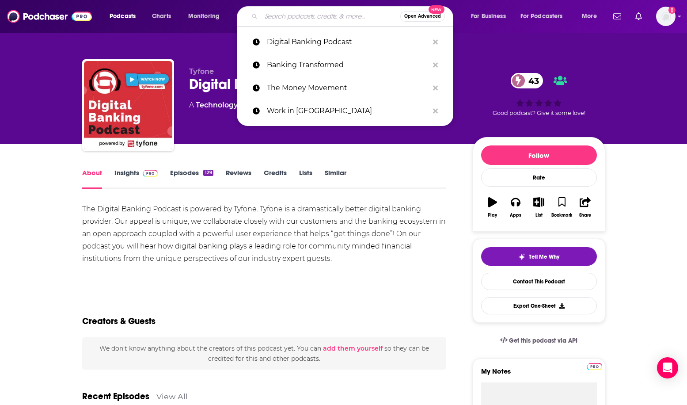
paste input "Talking Banking Matters"
type input "Talking Banking Matters"
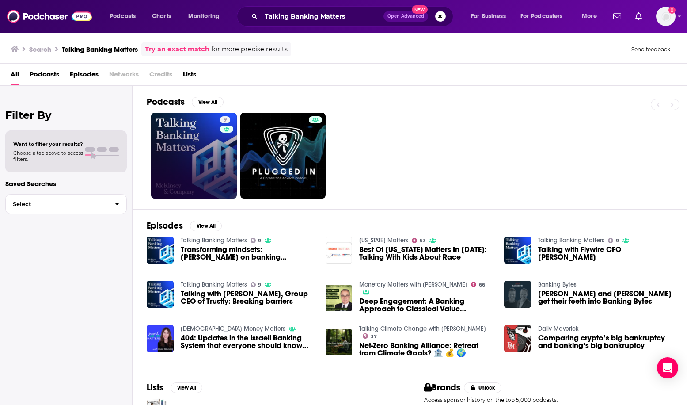
click at [205, 130] on link "9" at bounding box center [194, 156] width 86 height 86
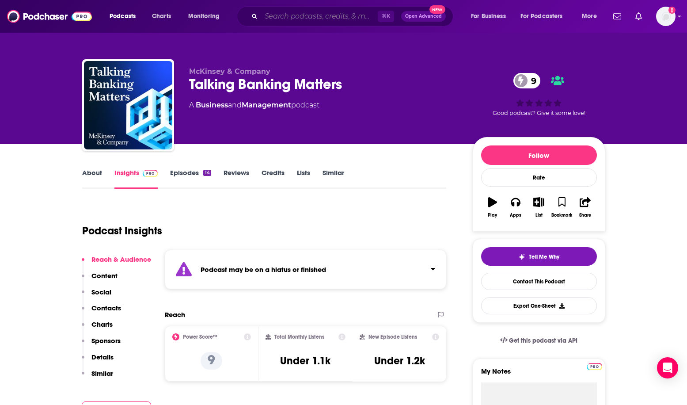
click at [310, 15] on input "Search podcasts, credits, & more..." at bounding box center [319, 16] width 117 height 14
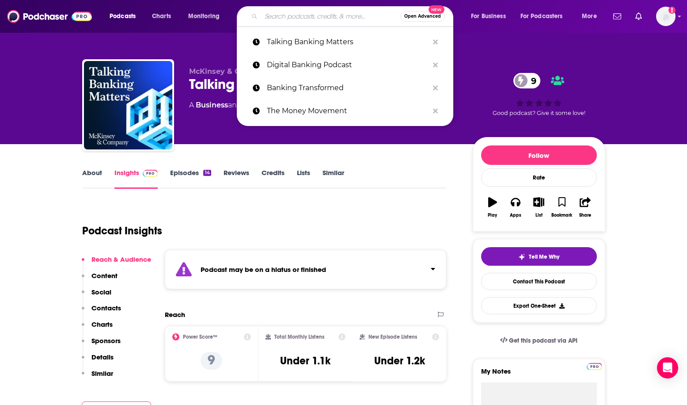
paste input "[PERSON_NAME] Podcasts"
type input "[PERSON_NAME] Podcasts"
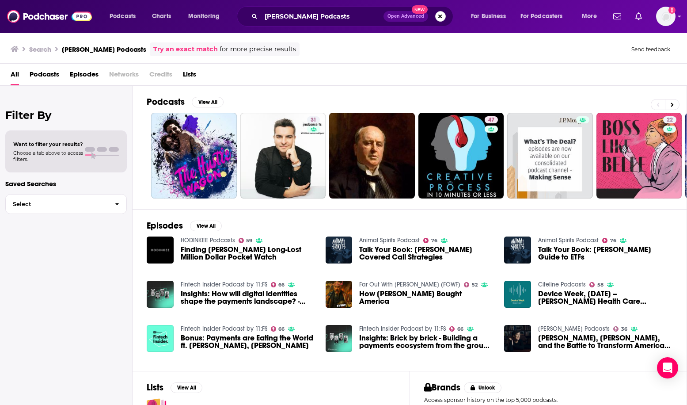
click at [444, 15] on button "Search podcasts, credits, & more..." at bounding box center [440, 16] width 11 height 11
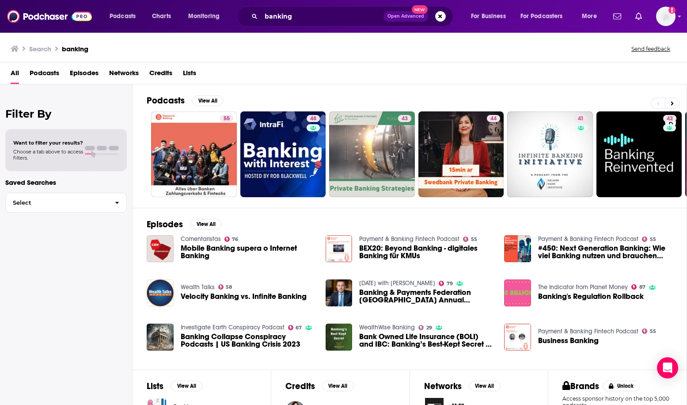
click at [307, 23] on div "banking Open Advanced New" at bounding box center [345, 16] width 216 height 20
click at [307, 18] on input "banking" at bounding box center [322, 16] width 122 height 14
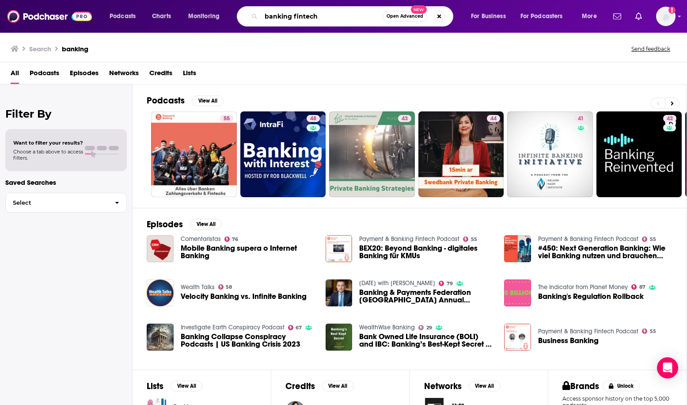
type input "banking fintech"
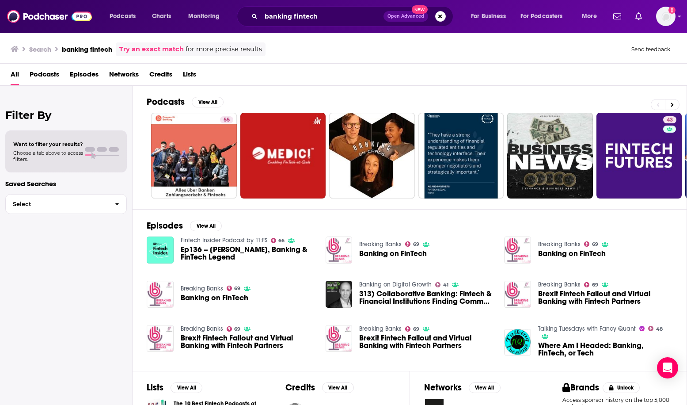
click at [49, 83] on span "Podcasts" at bounding box center [45, 76] width 30 height 18
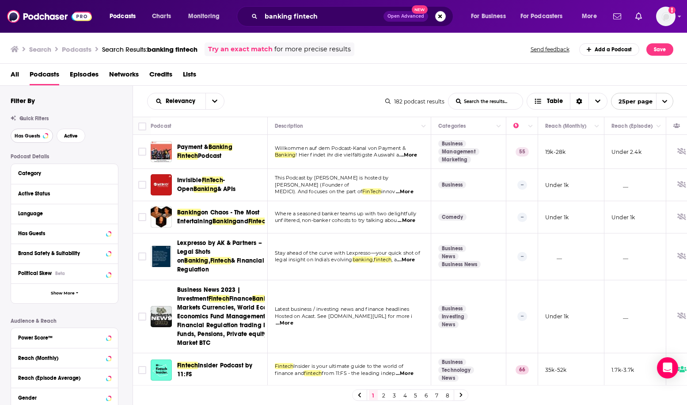
click at [19, 138] on span "Has Guests" at bounding box center [28, 135] width 26 height 5
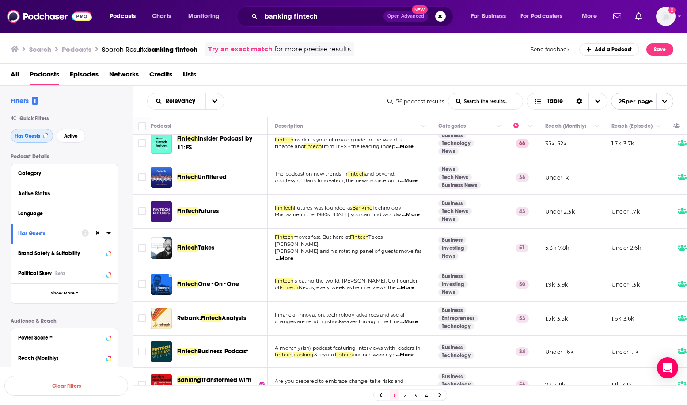
scroll to position [9, 0]
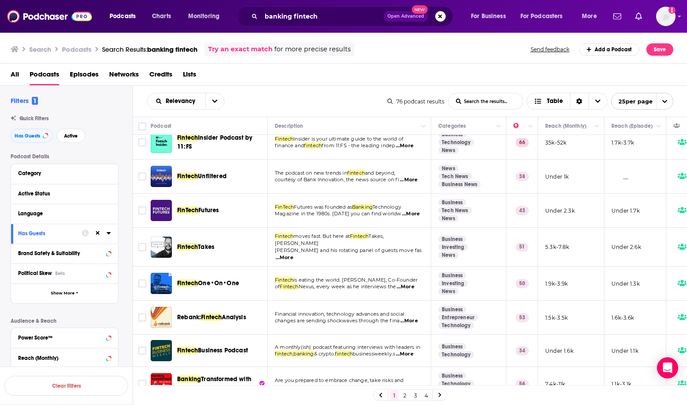
click at [293, 254] on span "...More" at bounding box center [285, 257] width 18 height 7
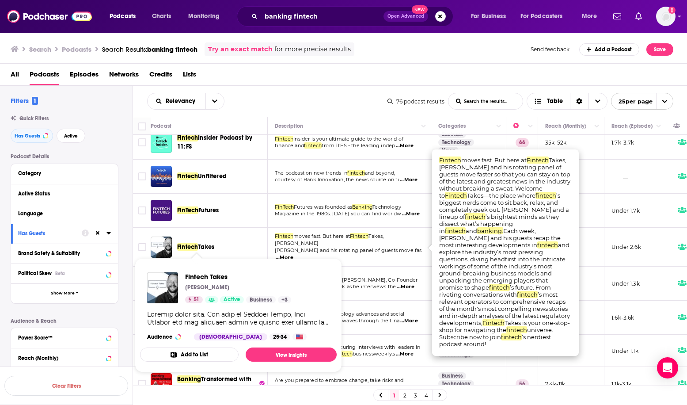
click at [201, 243] on span "Takes" at bounding box center [206, 247] width 16 height 8
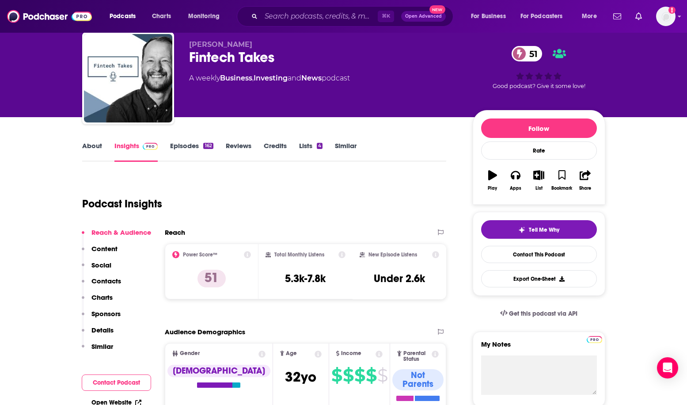
scroll to position [32, 0]
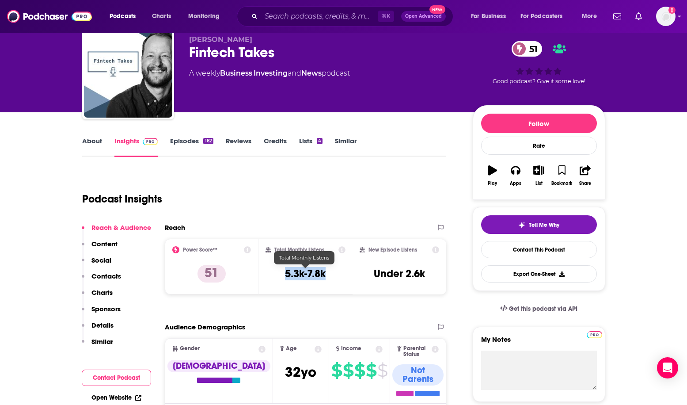
drag, startPoint x: 282, startPoint y: 276, endPoint x: 329, endPoint y: 277, distance: 47.3
click at [329, 277] on div "Total Monthly Listens 5.3k-7.8k" at bounding box center [305, 266] width 80 height 41
copy h3 "5.3k-7.8k"
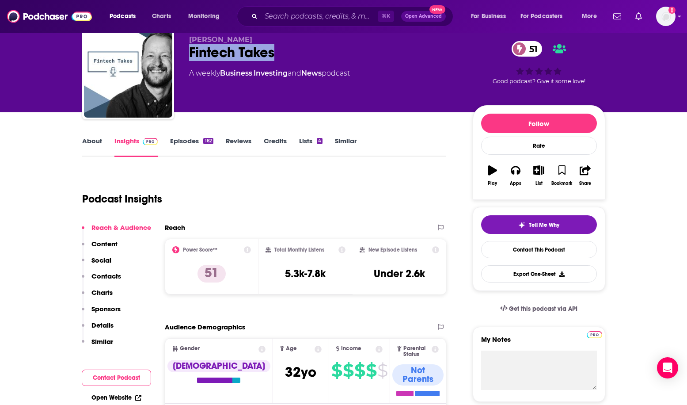
drag, startPoint x: 186, startPoint y: 50, endPoint x: 303, endPoint y: 48, distance: 117.1
click at [303, 48] on div "[PERSON_NAME] Fintech Takes 51 A weekly Business , Investing and News podcast 5…" at bounding box center [343, 74] width 523 height 95
copy h2 "Fintech Takes"
click at [209, 48] on div "Fintech Takes 51" at bounding box center [323, 52] width 269 height 17
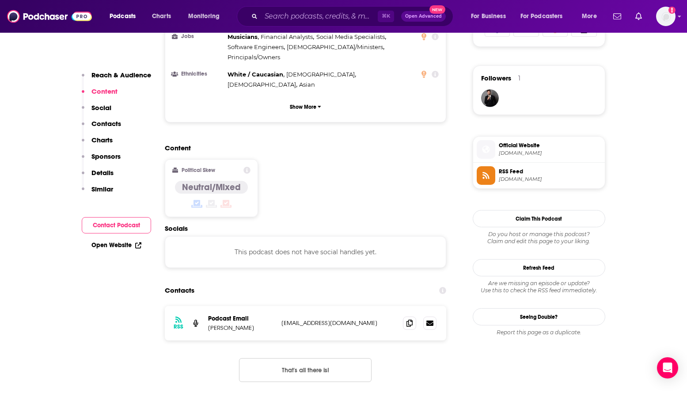
scroll to position [632, 0]
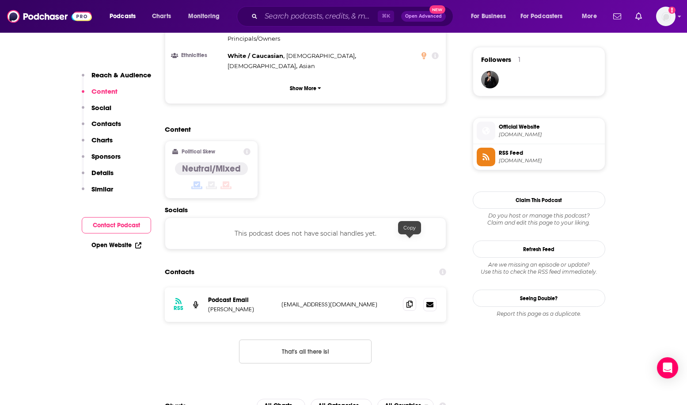
click at [410, 300] on icon at bounding box center [409, 303] width 6 height 7
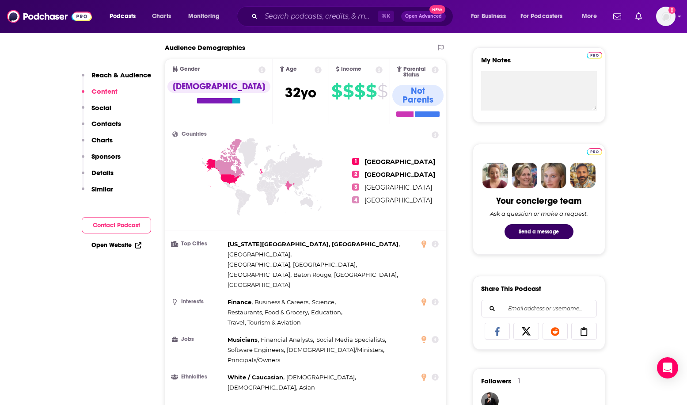
scroll to position [0, 0]
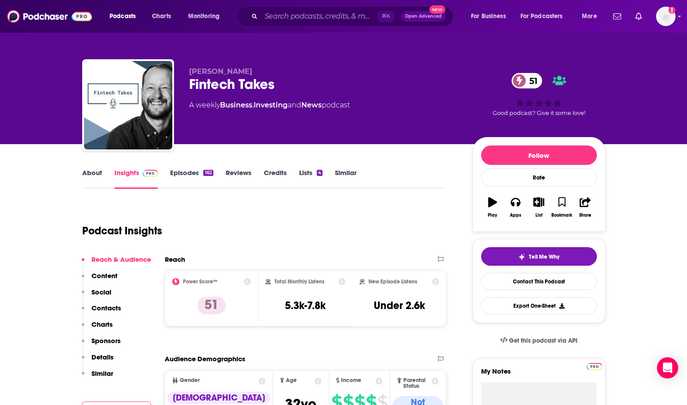
click at [84, 173] on link "About" at bounding box center [92, 178] width 20 height 20
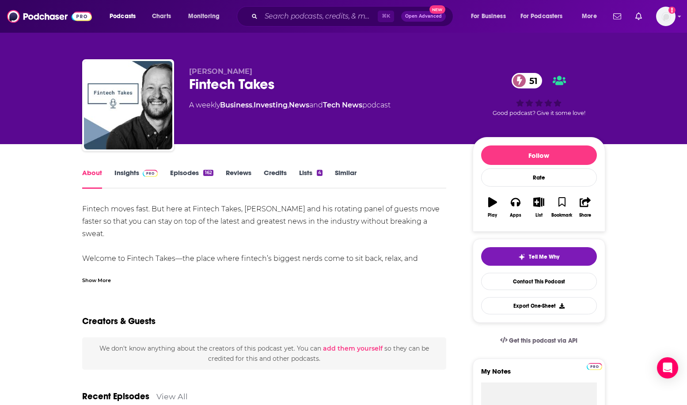
click at [92, 280] on div "Show More" at bounding box center [96, 279] width 29 height 8
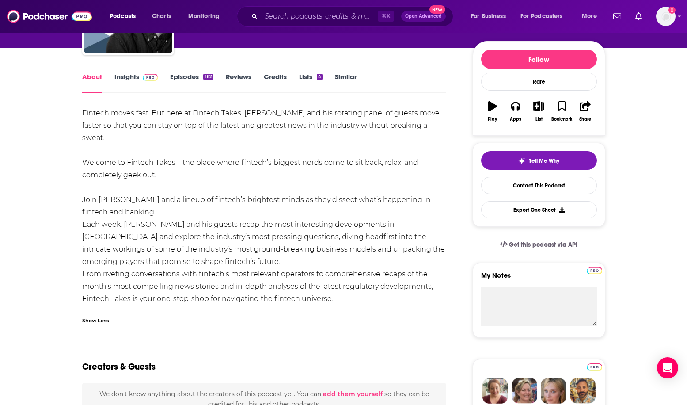
scroll to position [97, 0]
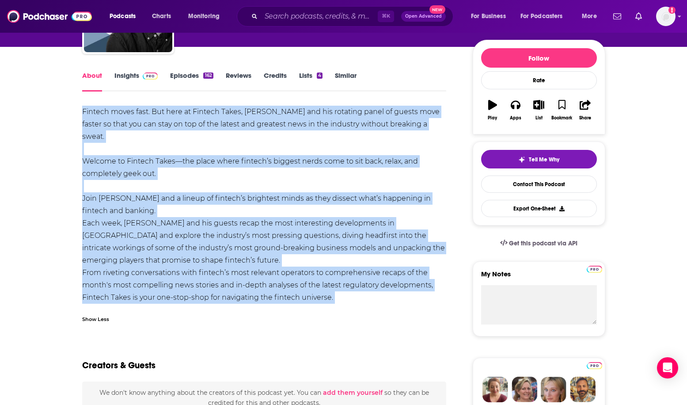
drag, startPoint x: 78, startPoint y: 105, endPoint x: 343, endPoint y: 299, distance: 328.7
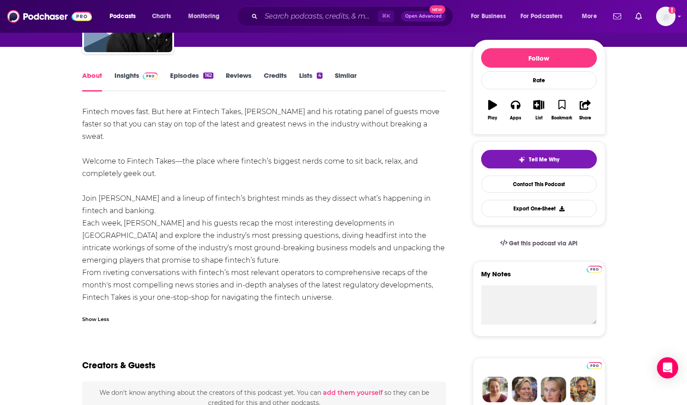
click at [144, 179] on div "Fintech moves fast. But here at Fintech Takes, [PERSON_NAME] and his rotating p…" at bounding box center [264, 211] width 364 height 210
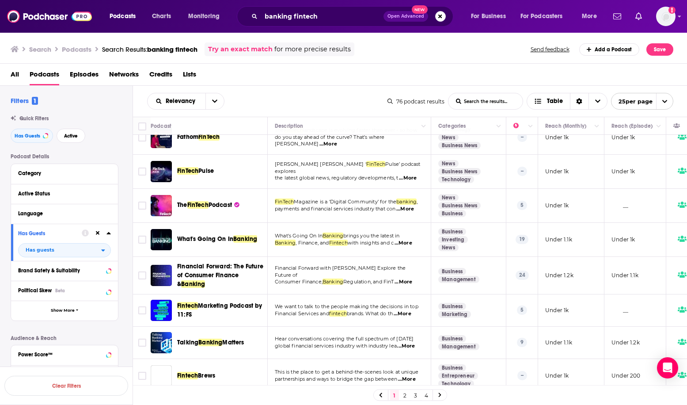
scroll to position [586, 0]
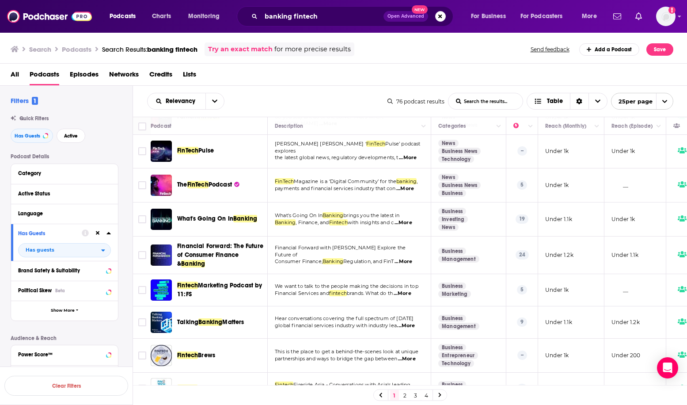
click at [406, 393] on link "2" at bounding box center [405, 395] width 9 height 11
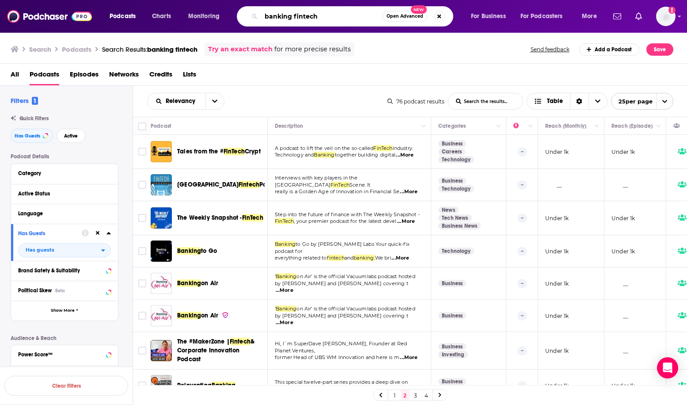
click at [342, 13] on input "banking fintech" at bounding box center [321, 16] width 121 height 14
type input "banking"
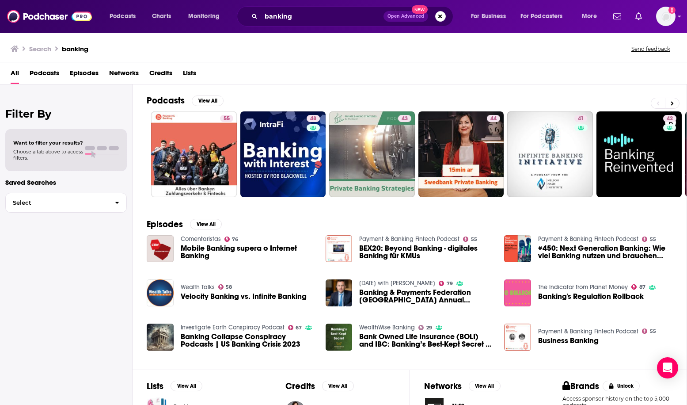
click at [45, 72] on span "Podcasts" at bounding box center [45, 75] width 30 height 18
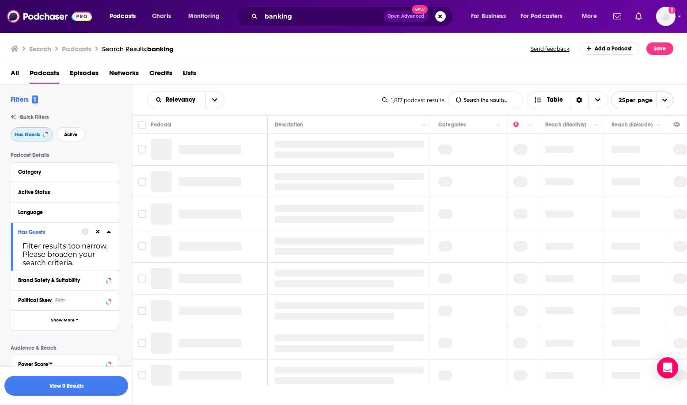
click at [25, 138] on button "Has Guests" at bounding box center [32, 134] width 42 height 14
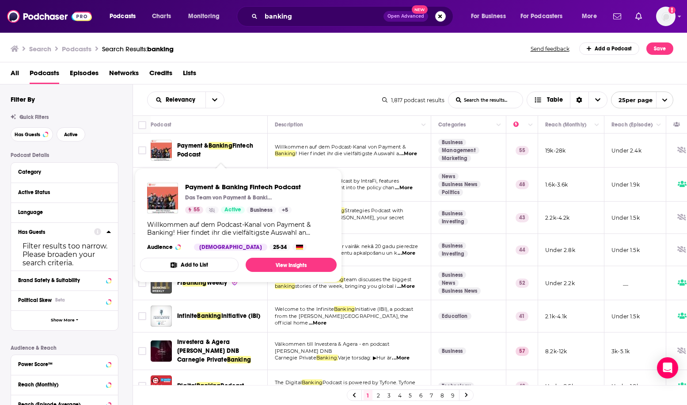
click at [220, 306] on div "Infinite Banking Initiative (IBI)" at bounding box center [223, 315] width 92 height 21
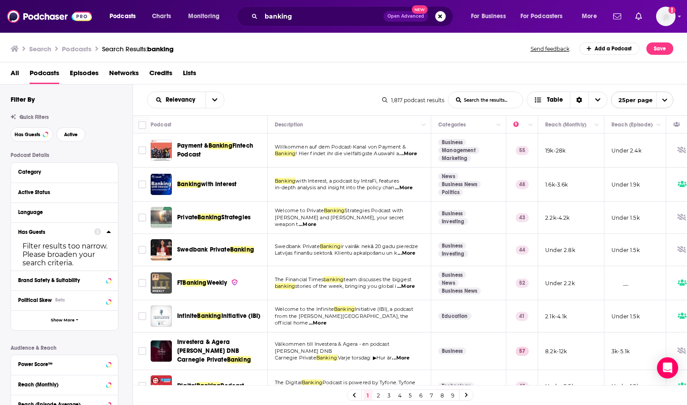
click at [191, 148] on span "Payment &" at bounding box center [192, 146] width 31 height 8
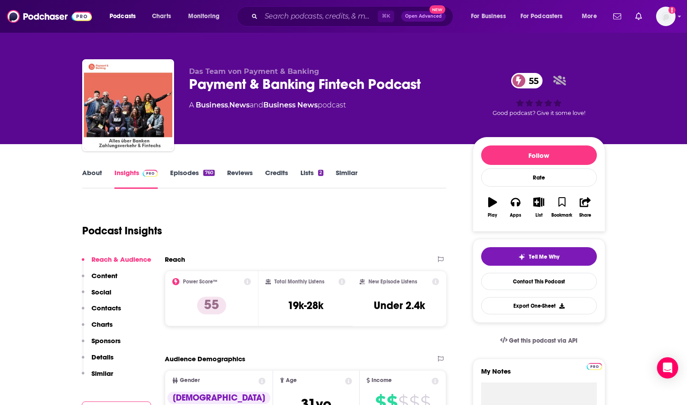
click at [99, 178] on link "About" at bounding box center [92, 178] width 20 height 20
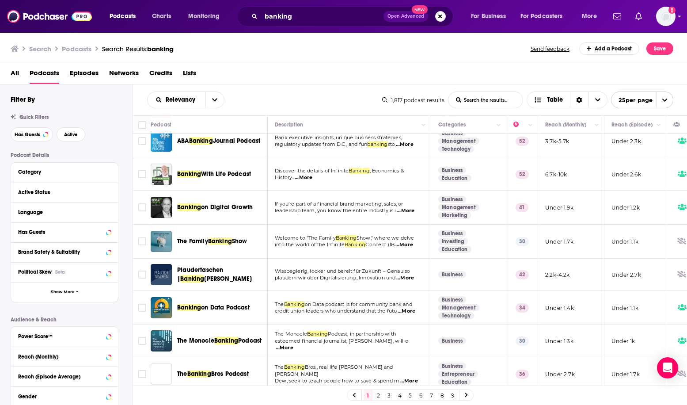
scroll to position [579, 0]
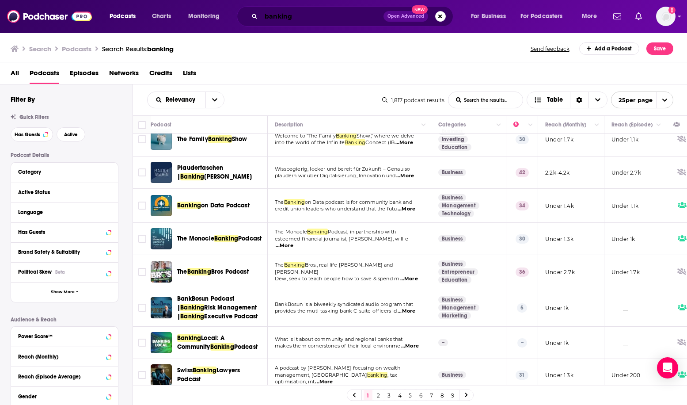
click at [297, 11] on input "banking" at bounding box center [322, 16] width 122 height 14
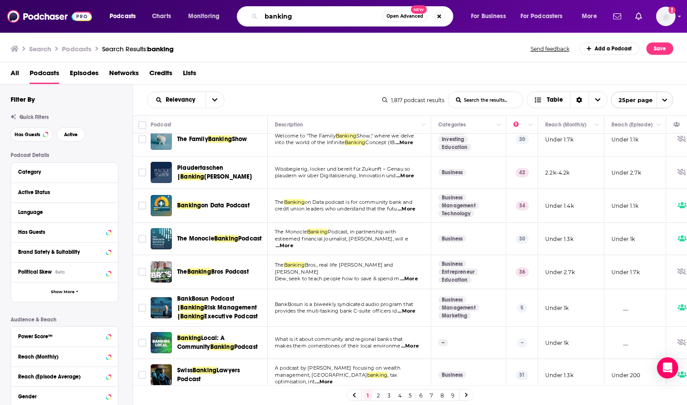
click at [297, 18] on input "banking" at bounding box center [321, 16] width 121 height 14
type input "banking tech"
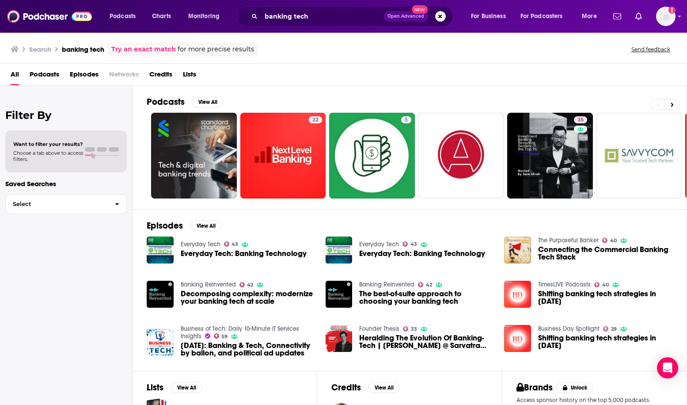
click at [217, 254] on span "Everyday Tech: Banking Technology" at bounding box center [244, 254] width 126 height 8
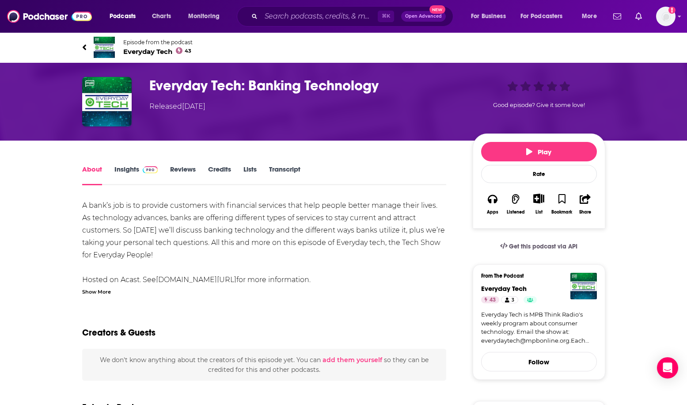
click at [133, 179] on link "Insights" at bounding box center [136, 175] width 44 height 20
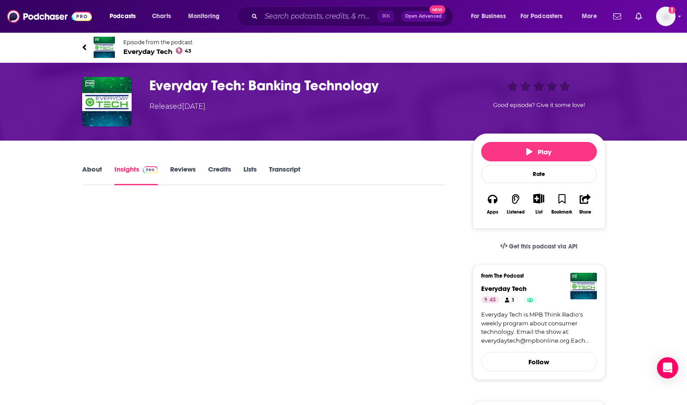
click at [100, 174] on link "About" at bounding box center [92, 175] width 20 height 20
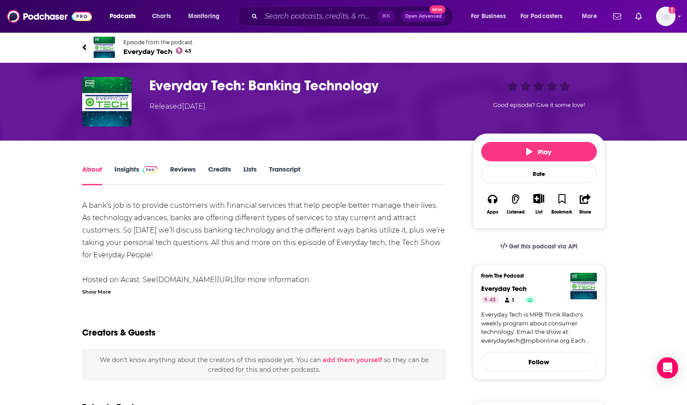
click at [125, 175] on link "Insights" at bounding box center [136, 175] width 44 height 20
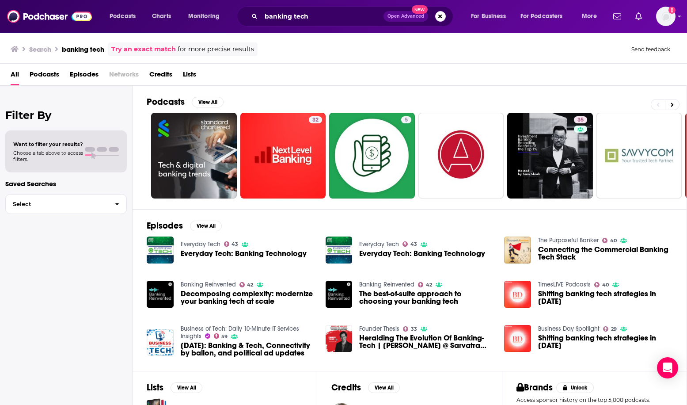
click at [221, 295] on span "Decomposing complexity: modernize your banking tech at scale" at bounding box center [248, 297] width 134 height 15
click at [53, 75] on span "Podcasts" at bounding box center [45, 76] width 30 height 18
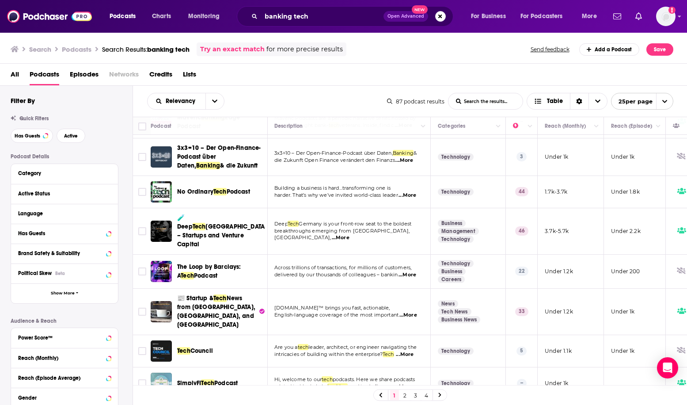
scroll to position [270, 0]
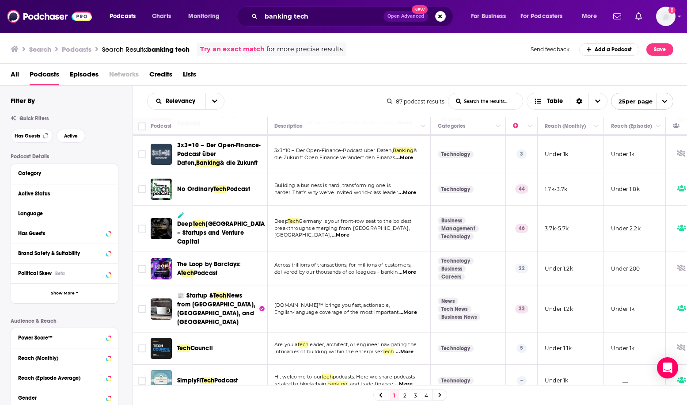
click at [407, 269] on span "...More" at bounding box center [407, 272] width 18 height 7
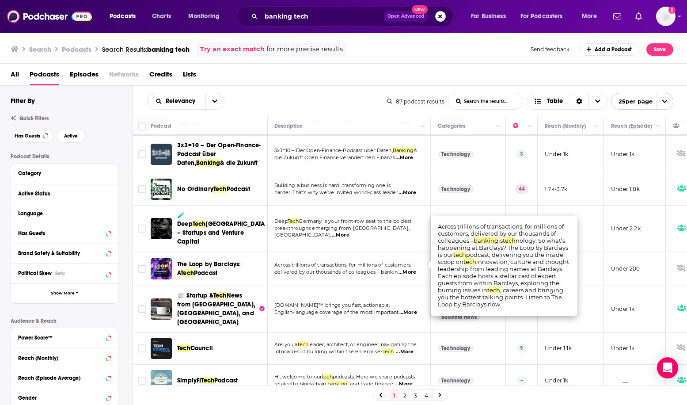
scroll to position [338, 0]
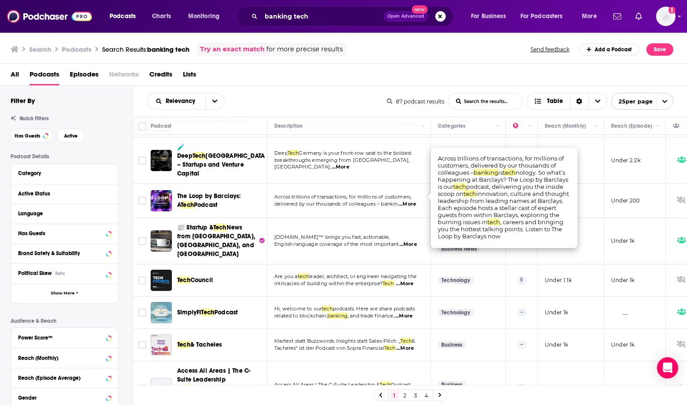
click at [233, 276] on div "Tech Council" at bounding box center [223, 280] width 92 height 9
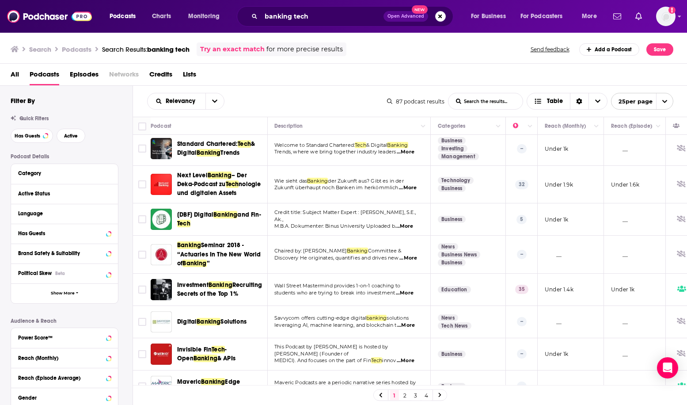
scroll to position [0, 0]
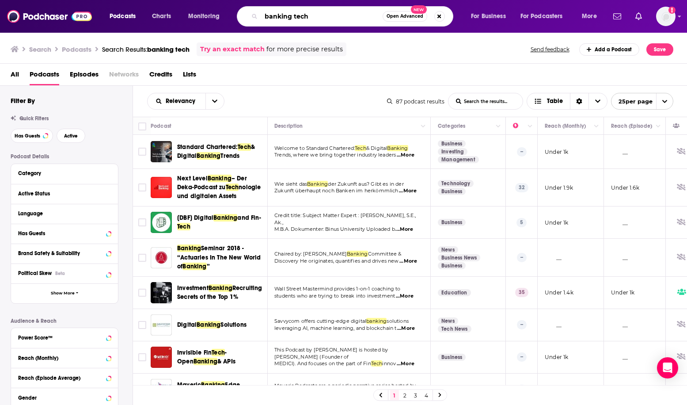
click at [311, 13] on input "banking tech" at bounding box center [321, 16] width 121 height 14
type input "fintech"
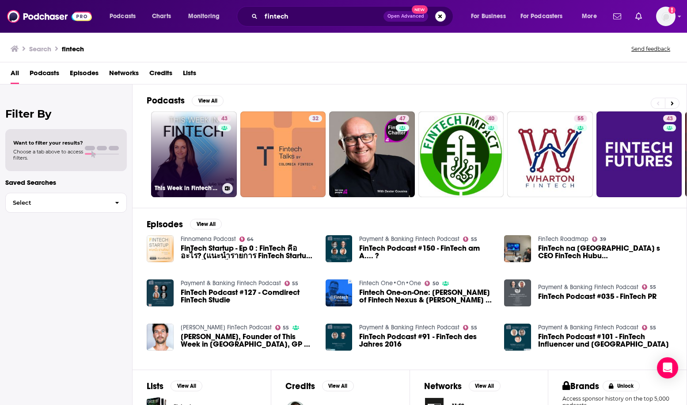
click at [202, 137] on link "43 This Week in Fintech's Podcast" at bounding box center [194, 154] width 86 height 86
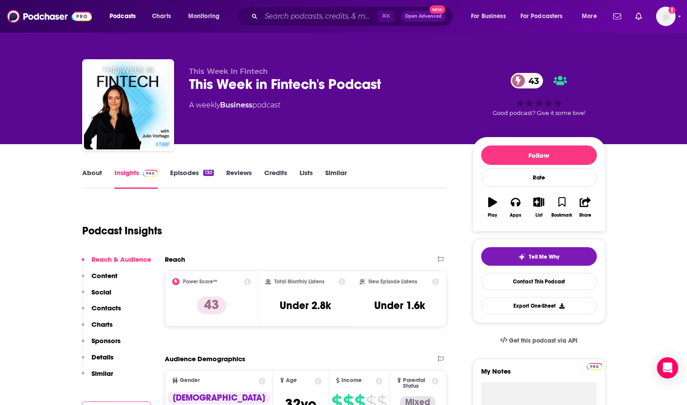
click at [185, 177] on link "Episodes 130" at bounding box center [191, 178] width 43 height 20
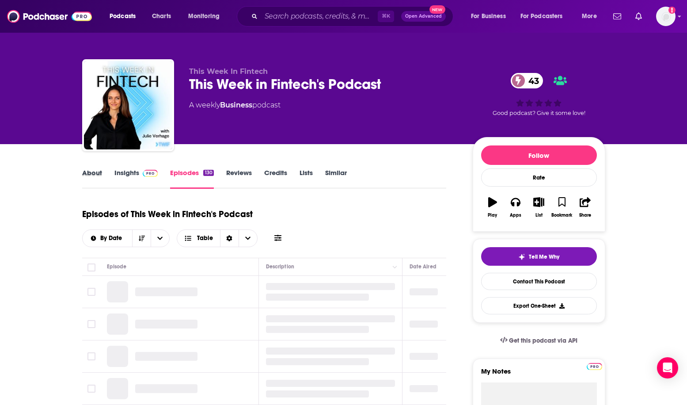
click at [104, 178] on div "About" at bounding box center [98, 178] width 32 height 20
click at [89, 174] on link "About" at bounding box center [92, 178] width 20 height 20
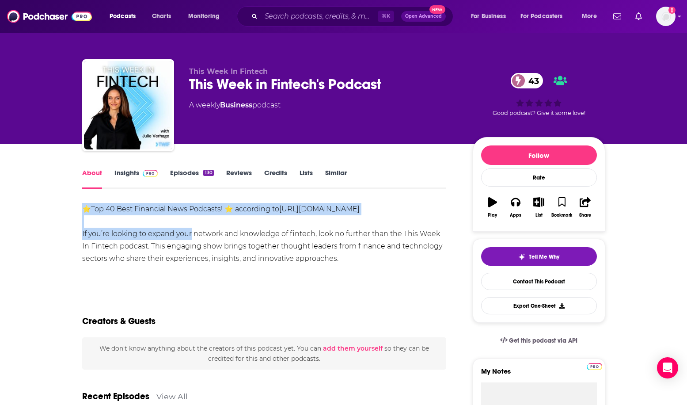
drag, startPoint x: 76, startPoint y: 206, endPoint x: 189, endPoint y: 239, distance: 118.1
click at [189, 239] on div "⭐Top 40 Best Financial News Podcasts! ⭐ according to [URL][DOMAIN_NAME] If you’…" at bounding box center [264, 234] width 364 height 62
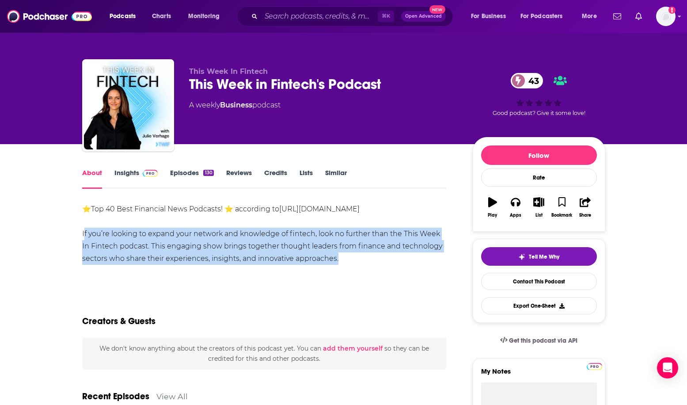
drag, startPoint x: 74, startPoint y: 233, endPoint x: 355, endPoint y: 267, distance: 283.0
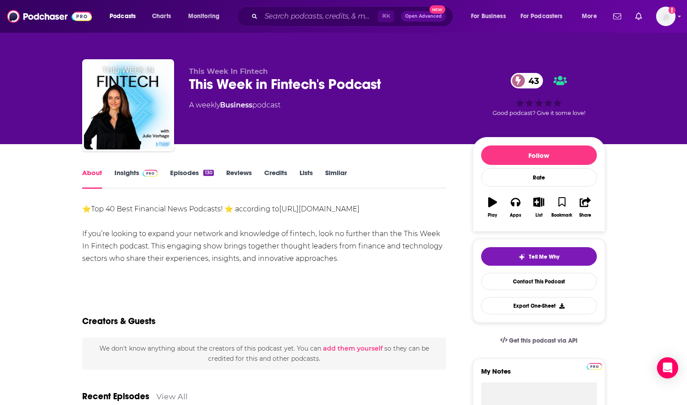
click at [187, 80] on div "This Week In Fintech This Week in Fintech's Podcast 43 A weekly Business podcas…" at bounding box center [343, 106] width 523 height 95
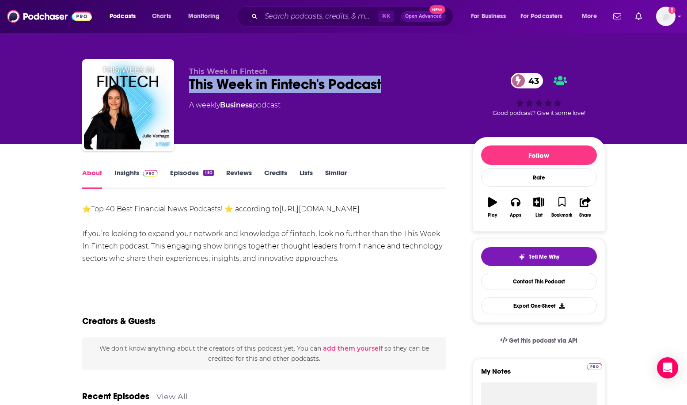
drag, startPoint x: 182, startPoint y: 84, endPoint x: 398, endPoint y: 84, distance: 216.5
click at [398, 84] on div "This Week In Fintech This Week in Fintech's Podcast 43 A weekly Business podcas…" at bounding box center [343, 106] width 523 height 95
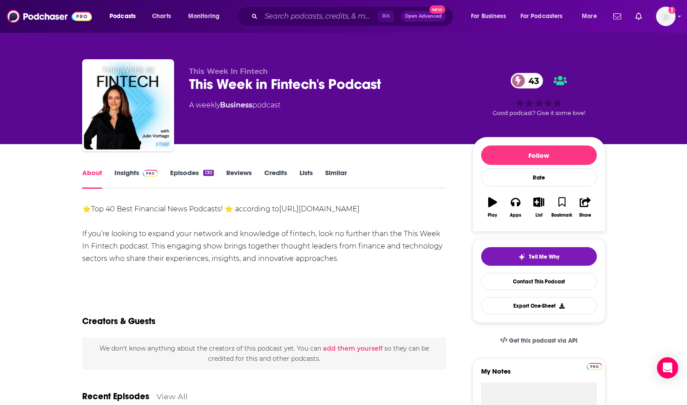
click at [128, 173] on link "Insights" at bounding box center [136, 178] width 44 height 20
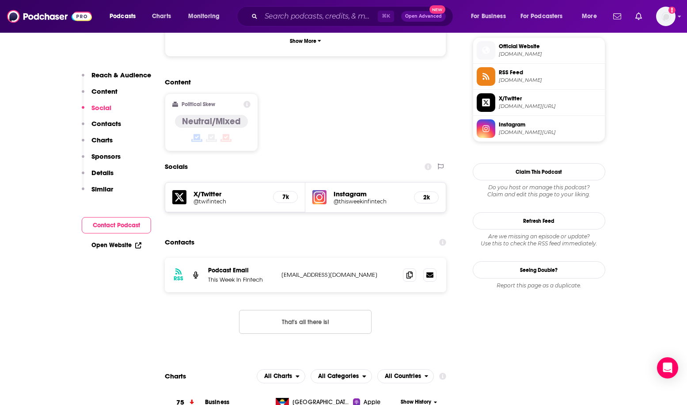
scroll to position [645, 0]
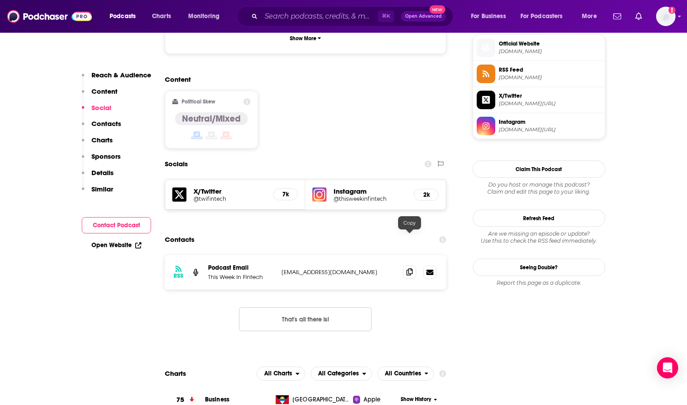
click at [409, 268] on icon at bounding box center [409, 271] width 6 height 7
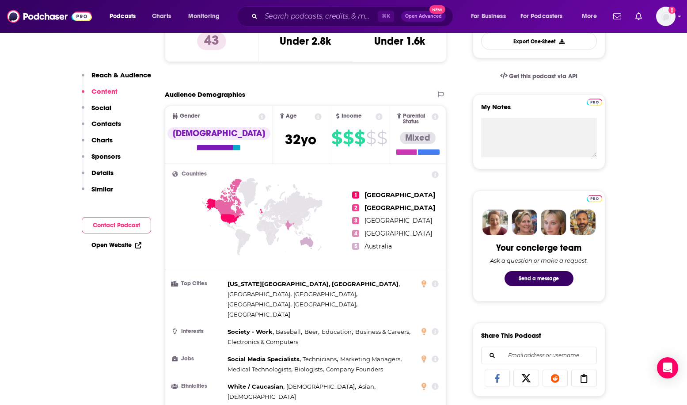
scroll to position [0, 0]
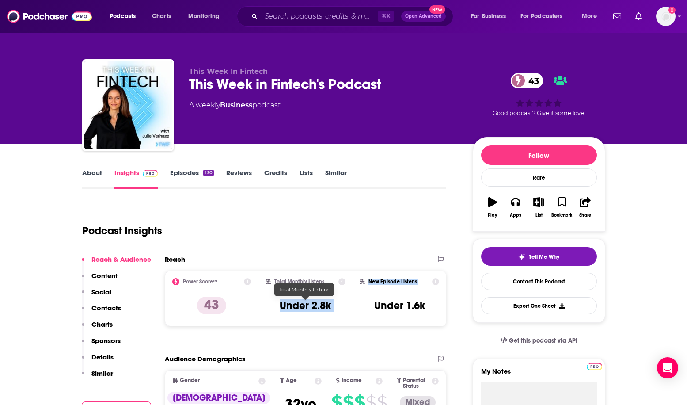
drag, startPoint x: 276, startPoint y: 307, endPoint x: 356, endPoint y: 307, distance: 79.5
click at [356, 307] on div "Power Score™ 43 Total Monthly Listens Under 2.8k New Episode Listens Under 1.6k" at bounding box center [306, 298] width 282 height 56
click at [301, 296] on div "Total Monthly Listens Under 2.8k" at bounding box center [305, 298] width 80 height 41
drag, startPoint x: 279, startPoint y: 302, endPoint x: 333, endPoint y: 303, distance: 53.9
click at [333, 303] on div "Total Monthly Listens Under 2.8k" at bounding box center [305, 298] width 80 height 41
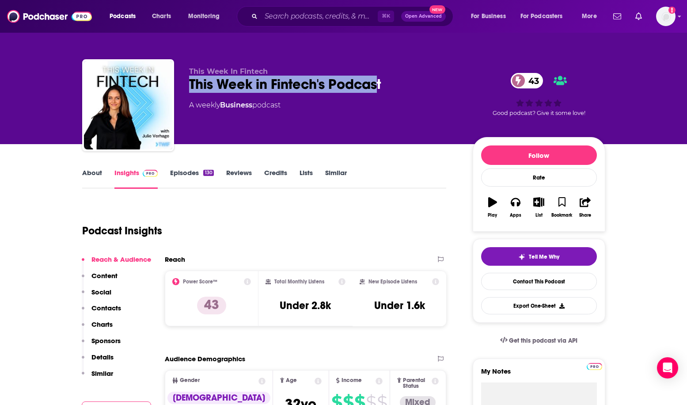
drag, startPoint x: 183, startPoint y: 82, endPoint x: 377, endPoint y: 81, distance: 193.9
click at [377, 81] on div "This Week In Fintech This Week in Fintech's Podcast 43 A weekly Business podcas…" at bounding box center [343, 106] width 523 height 95
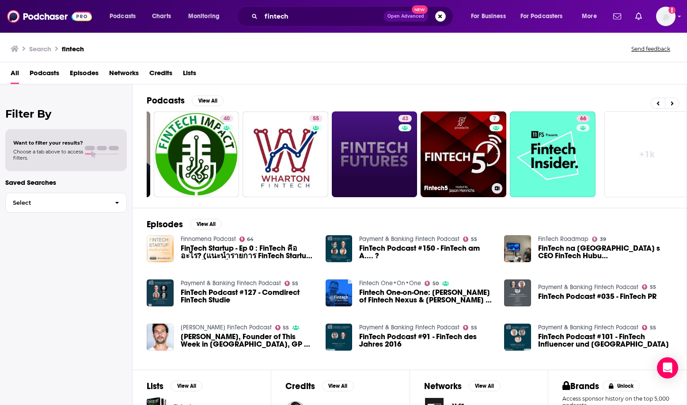
scroll to position [0, 271]
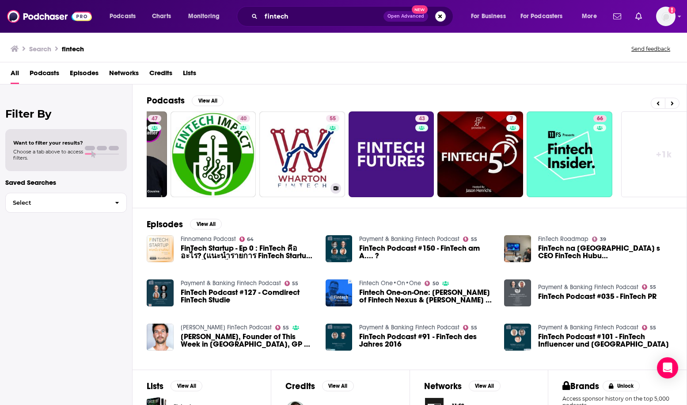
scroll to position [0, 252]
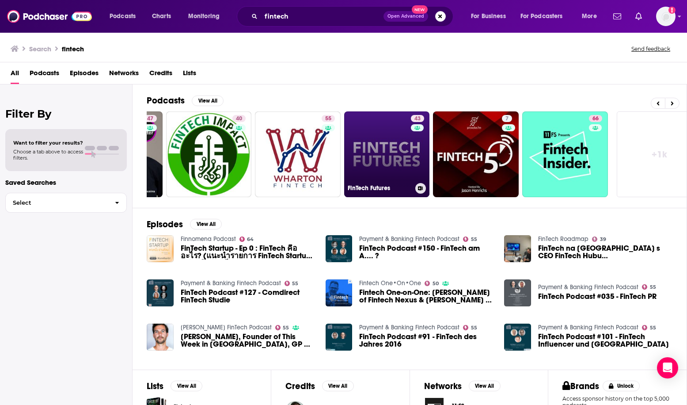
click at [396, 152] on link "43 FinTech Futures" at bounding box center [387, 154] width 86 height 86
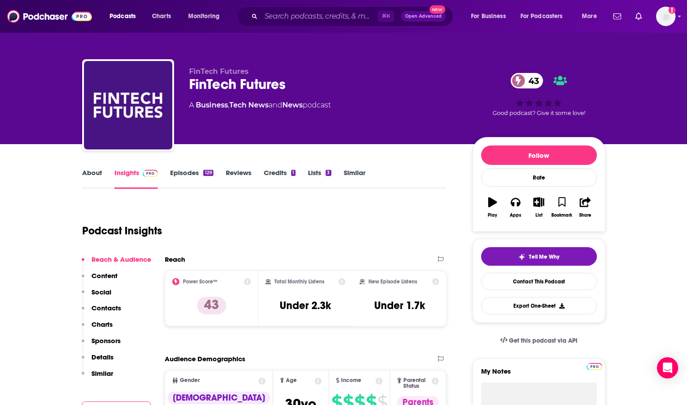
click at [101, 171] on link "About" at bounding box center [92, 178] width 20 height 20
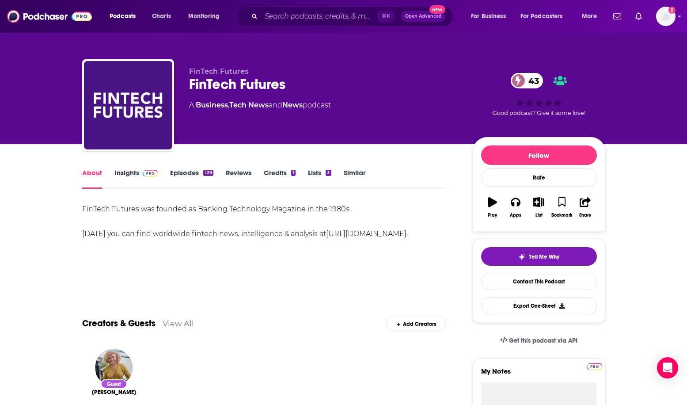
scroll to position [13, 0]
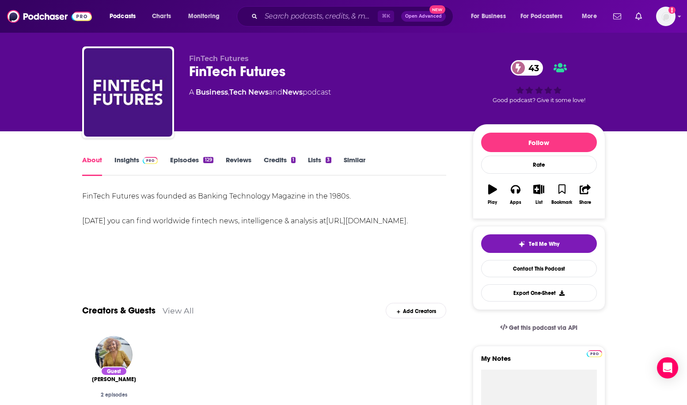
click at [123, 163] on link "Insights" at bounding box center [136, 166] width 44 height 20
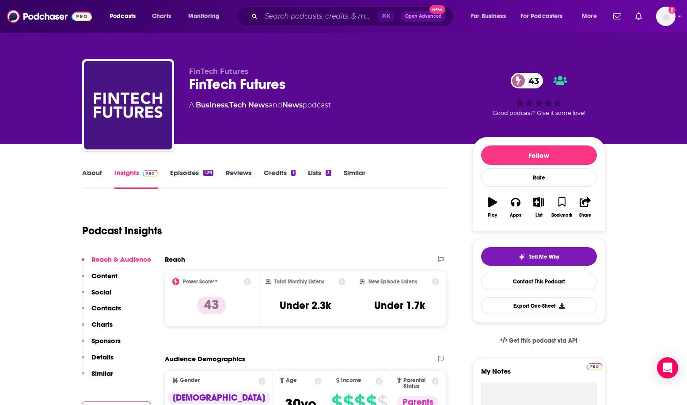
scroll to position [7, 0]
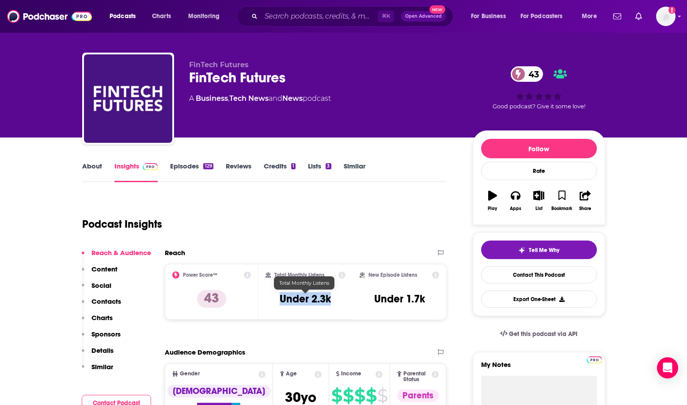
drag, startPoint x: 277, startPoint y: 297, endPoint x: 348, endPoint y: 297, distance: 71.6
click at [348, 297] on div "Total Monthly Listens Under 2.3k" at bounding box center [305, 292] width 94 height 56
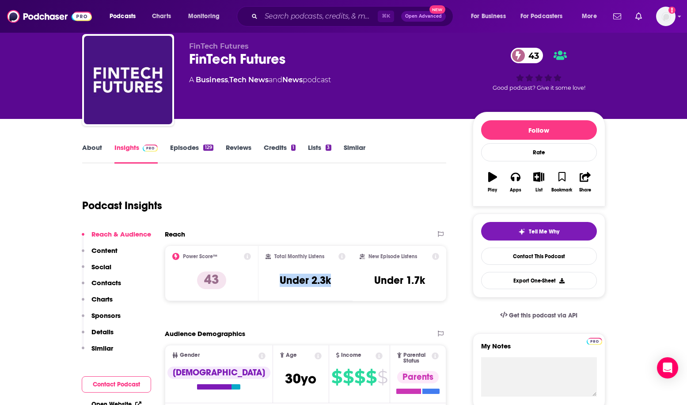
scroll to position [29, 0]
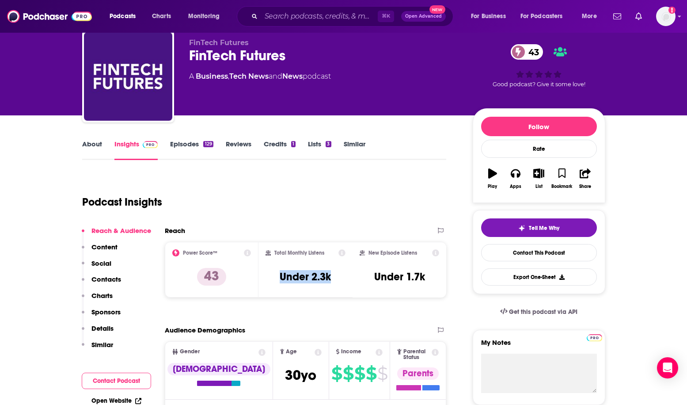
click at [91, 145] on link "About" at bounding box center [92, 150] width 20 height 20
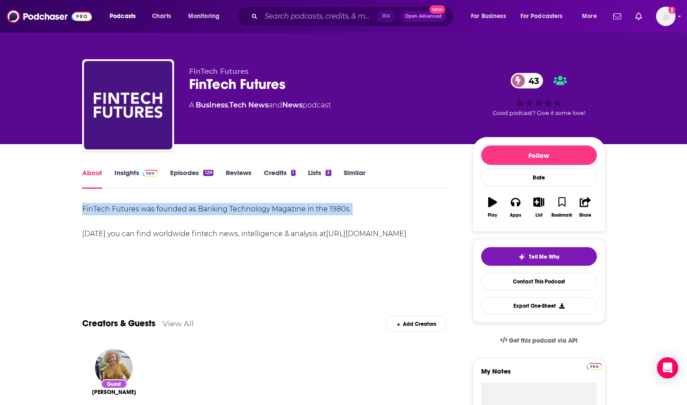
drag, startPoint x: 77, startPoint y: 205, endPoint x: 351, endPoint y: 219, distance: 274.3
click at [142, 183] on link "Insights" at bounding box center [136, 178] width 44 height 20
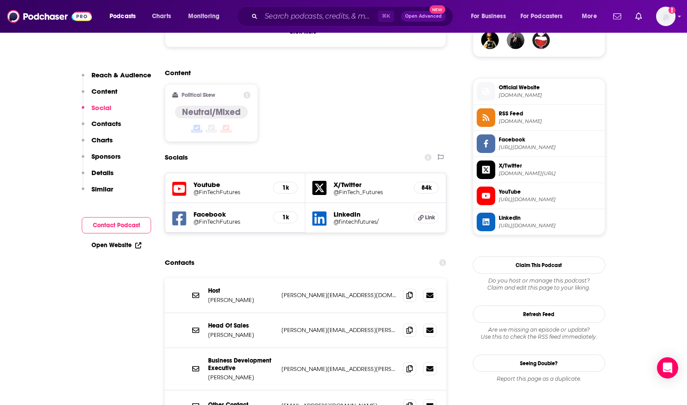
scroll to position [675, 0]
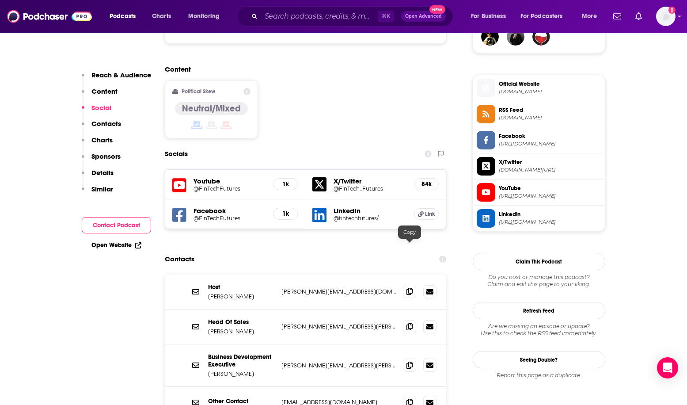
click at [410, 288] on icon at bounding box center [409, 291] width 6 height 7
